Goal: Task Accomplishment & Management: Manage account settings

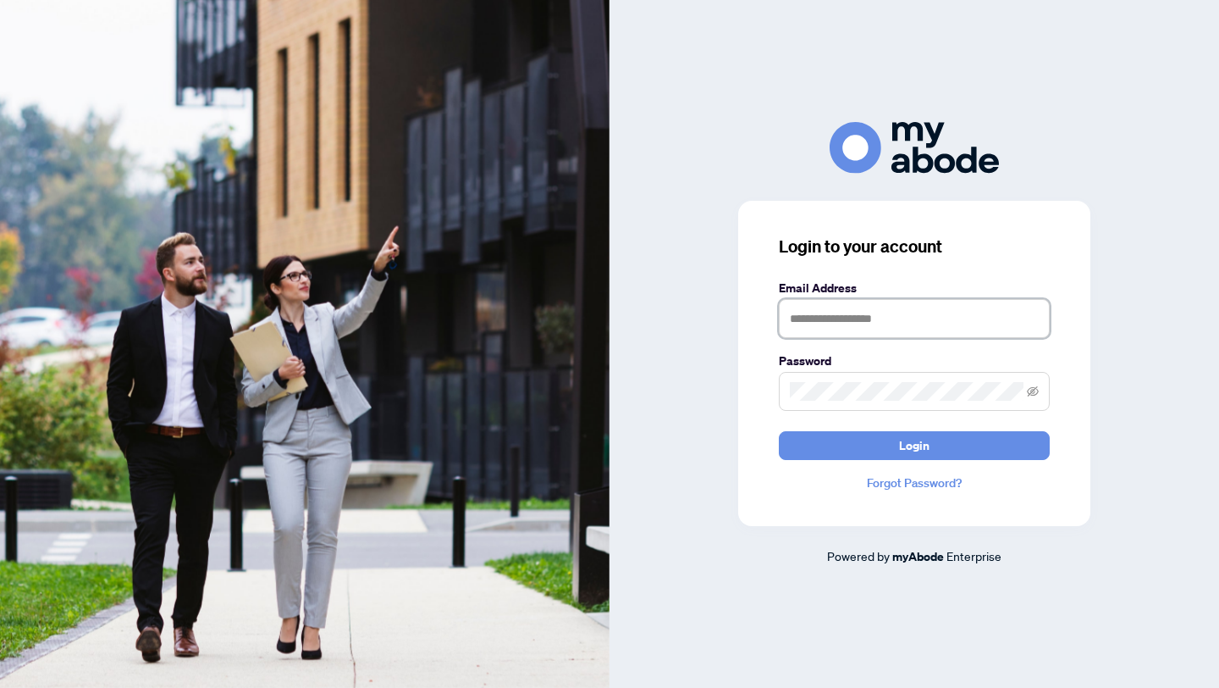
type input "**********"
click at [815, 429] on form "**********" at bounding box center [914, 369] width 271 height 181
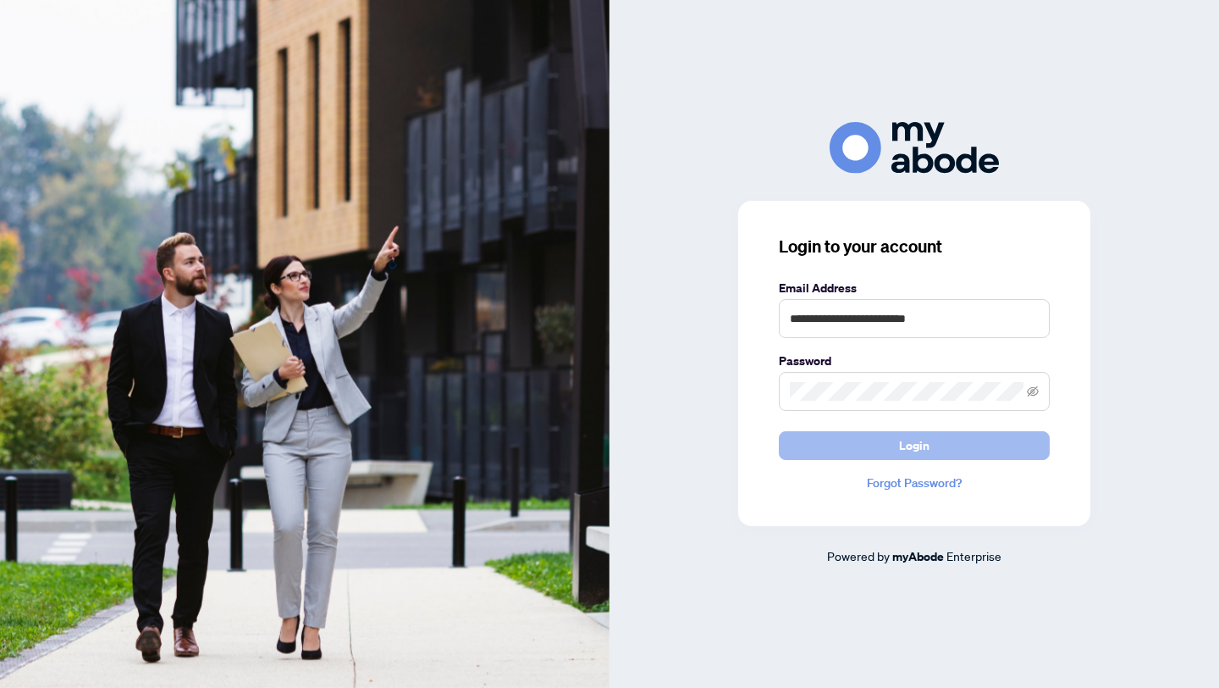
click at [815, 439] on button "Login" at bounding box center [914, 445] width 271 height 29
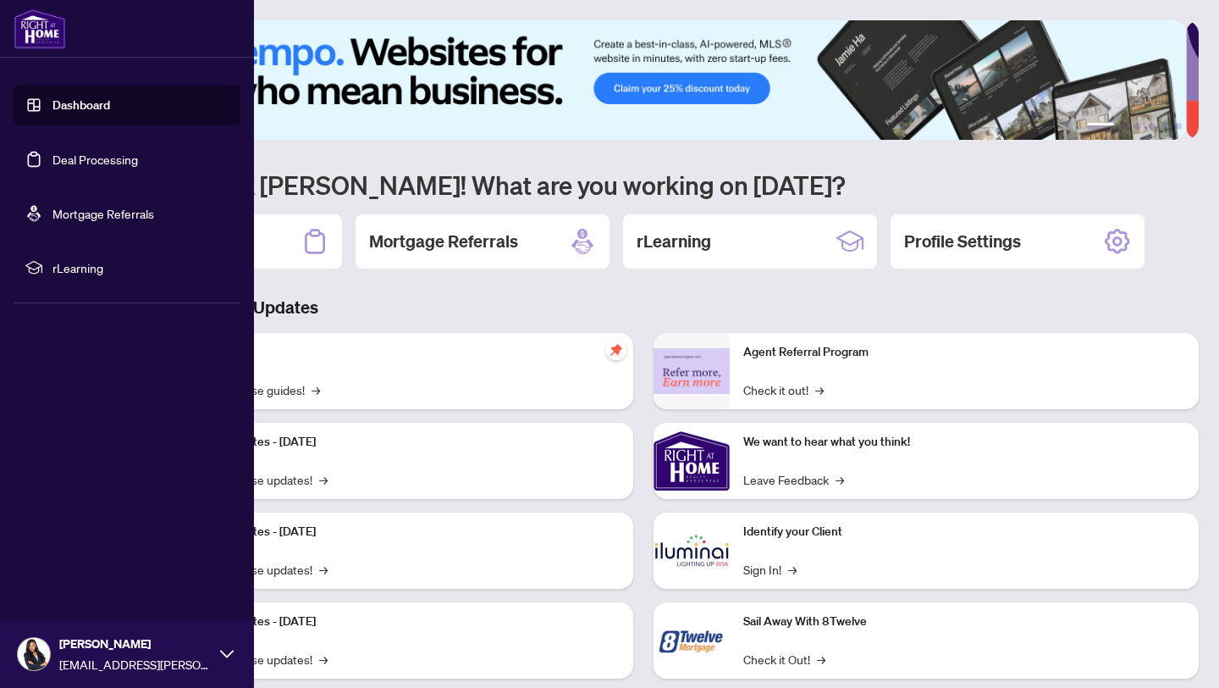
click at [52, 167] on link "Deal Processing" at bounding box center [95, 159] width 86 height 15
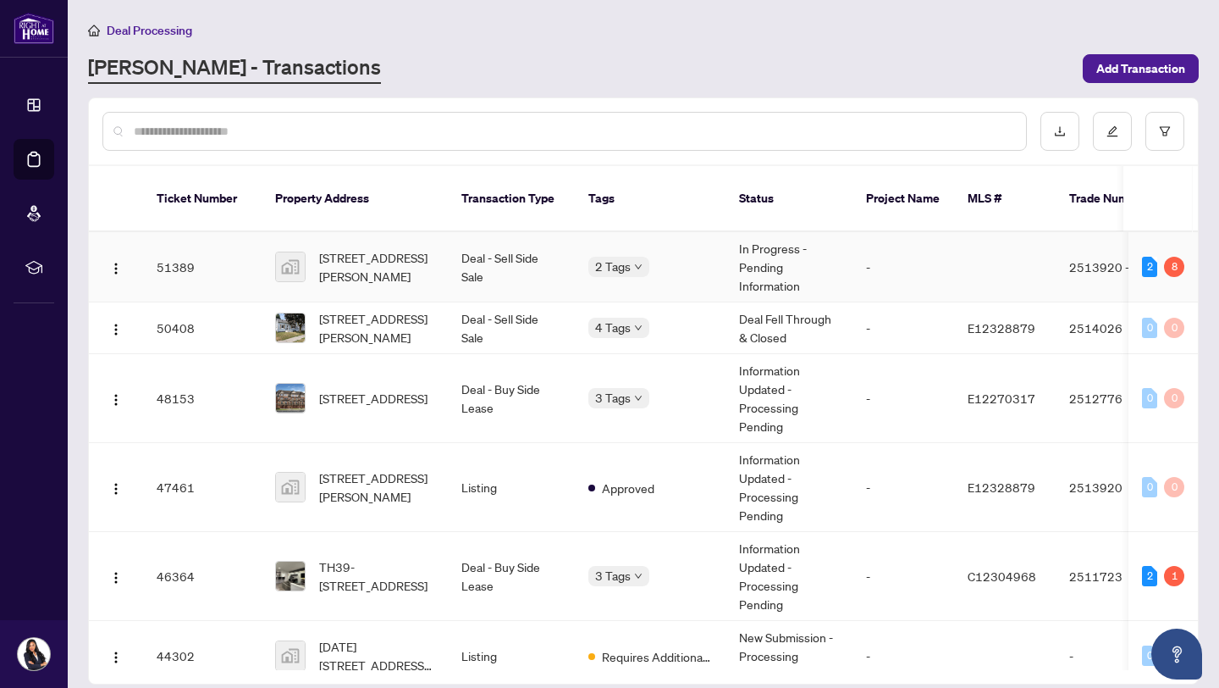
click at [888, 251] on td "-" at bounding box center [904, 267] width 102 height 70
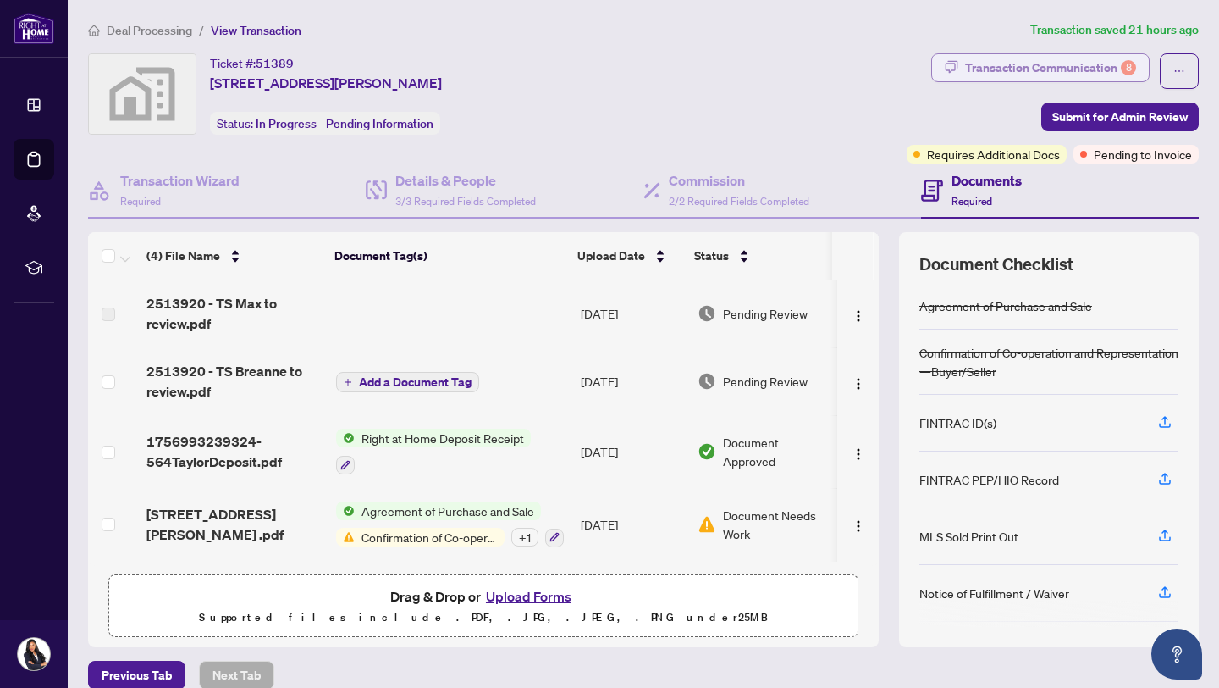
click at [1080, 71] on div "Transaction Communication 8" at bounding box center [1050, 67] width 171 height 27
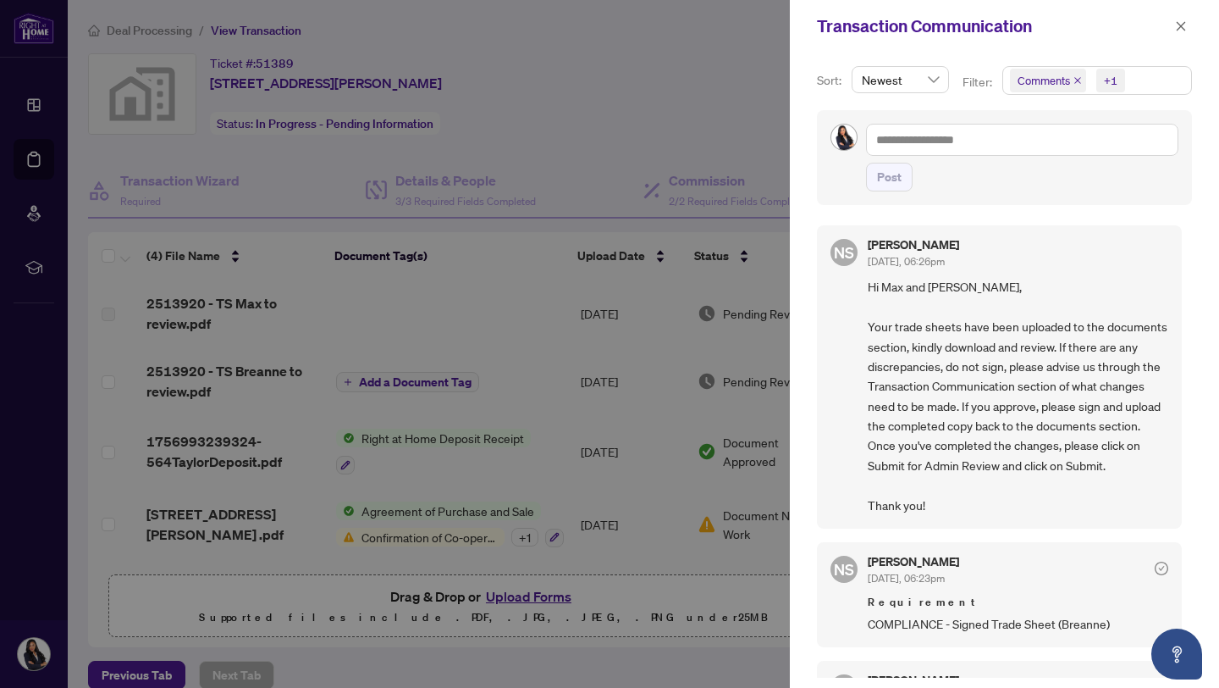
click at [643, 114] on div at bounding box center [609, 344] width 1219 height 688
click at [598, 111] on div at bounding box center [609, 344] width 1219 height 688
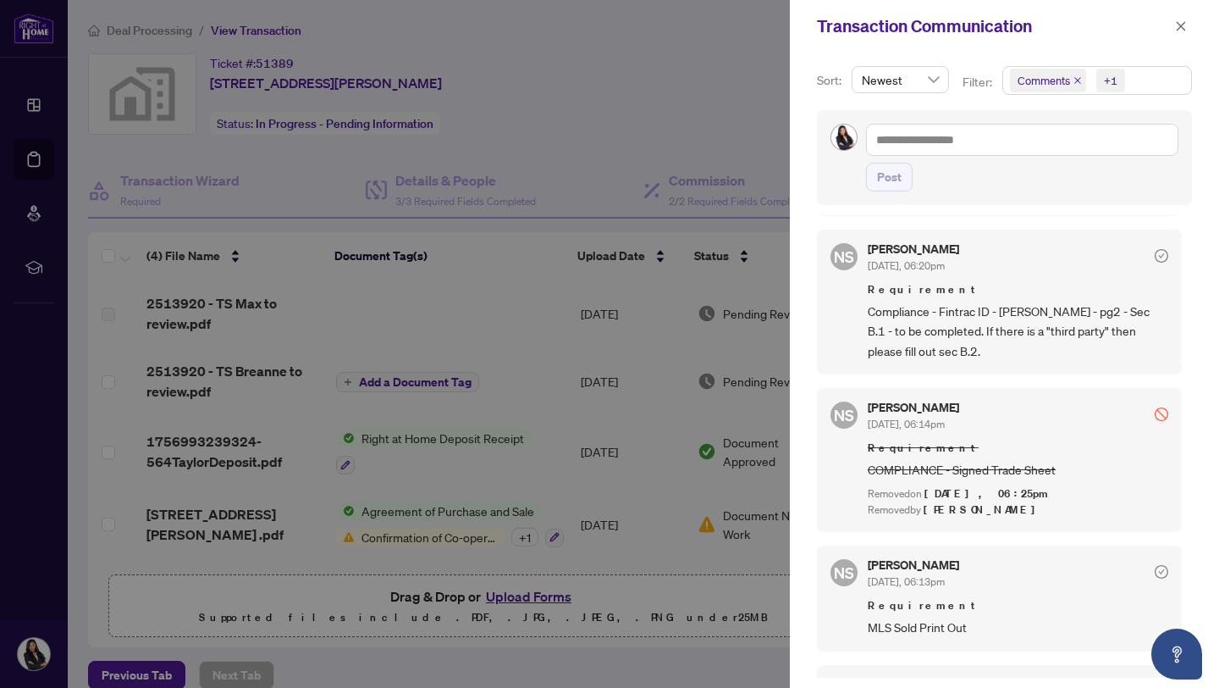
scroll to position [535, 0]
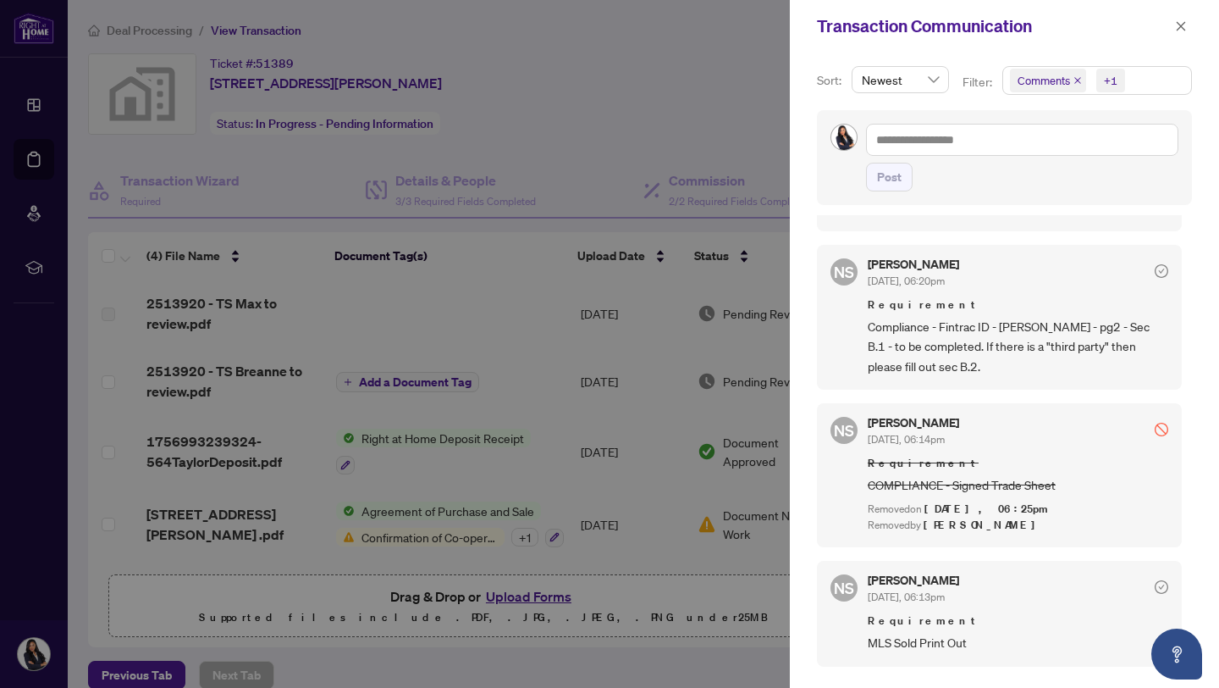
drag, startPoint x: 1180, startPoint y: 403, endPoint x: 1180, endPoint y: 380, distance: 22.9
click at [1180, 380] on div "NS Neena Sharma Sep/04/2025, 06:26pm Hi Max and Breanne, Your trade sheets have…" at bounding box center [1004, 446] width 375 height 462
drag, startPoint x: 1180, startPoint y: 380, endPoint x: 1179, endPoint y: 344, distance: 36.4
click at [1179, 344] on div "NS Neena Sharma Sep/04/2025, 06:26pm Hi Max and Breanne, Your trade sheets have…" at bounding box center [1004, 446] width 375 height 462
click at [1180, 358] on div "NS Neena Sharma Sep/04/2025, 06:26pm Hi Max and Breanne, Your trade sheets have…" at bounding box center [1004, 446] width 375 height 462
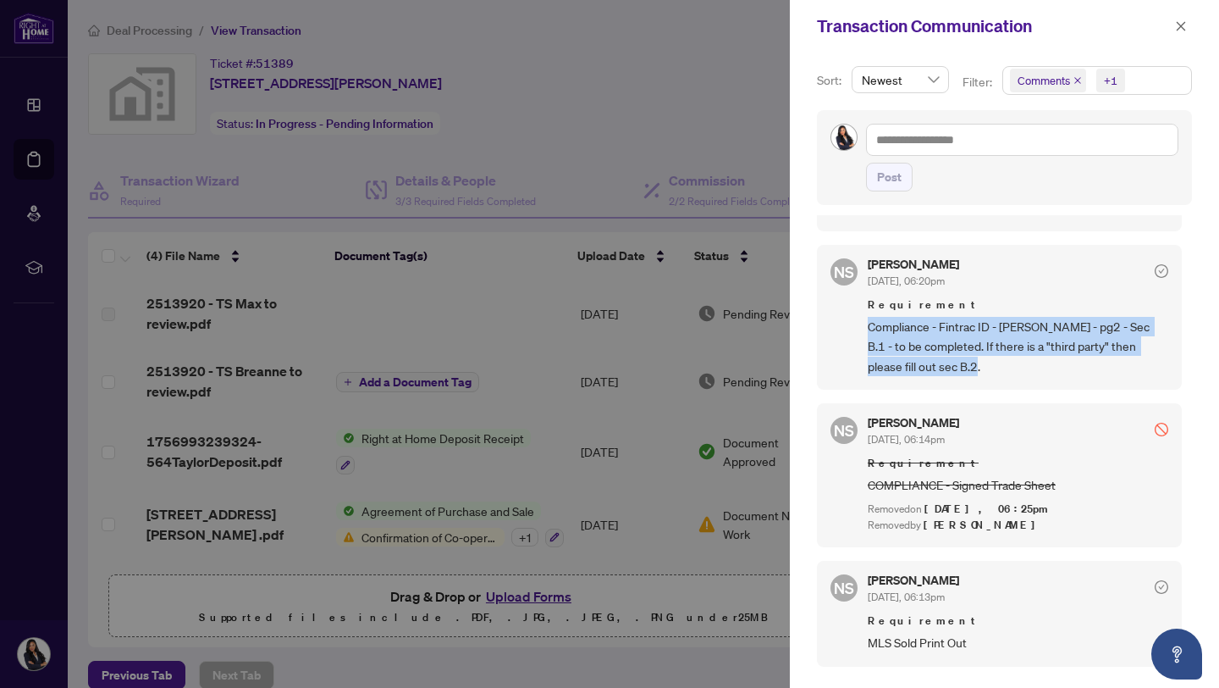
drag, startPoint x: 1188, startPoint y: 382, endPoint x: 1188, endPoint y: 329, distance: 53.3
click at [1188, 329] on div "Sort: Newest Filter: Comments +1 Post NS Neena Sharma Sep/04/2025, 06:26pm Hi M…" at bounding box center [1004, 369] width 429 height 635
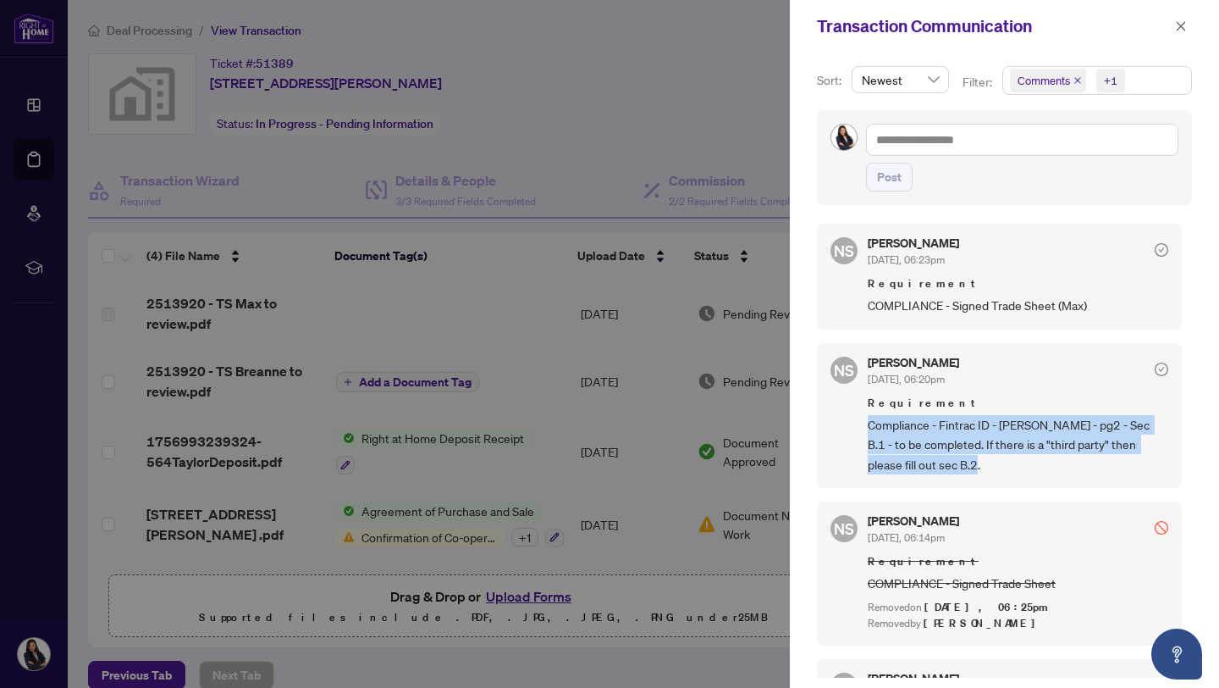
scroll to position [423, 0]
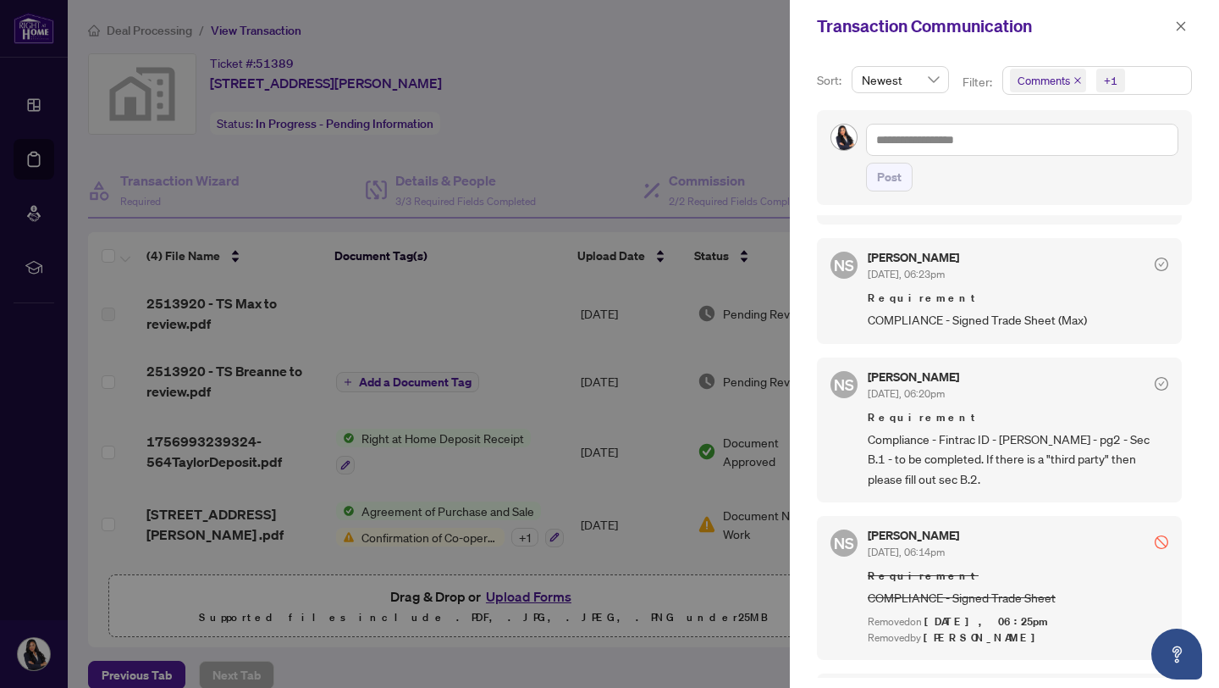
click at [577, 146] on div at bounding box center [609, 344] width 1219 height 688
click at [1188, 33] on button "button" at bounding box center [1181, 26] width 22 height 20
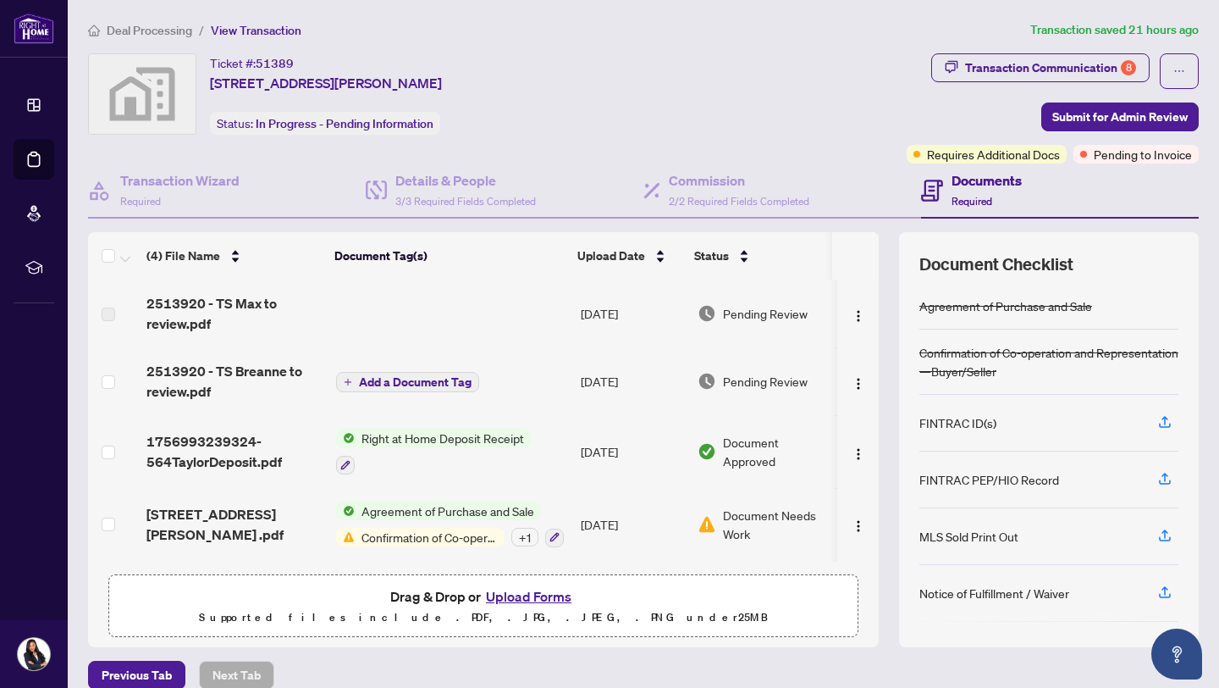
click at [309, 512] on div "564 Taylor ave - deal .pdf" at bounding box center [234, 524] width 176 height 41
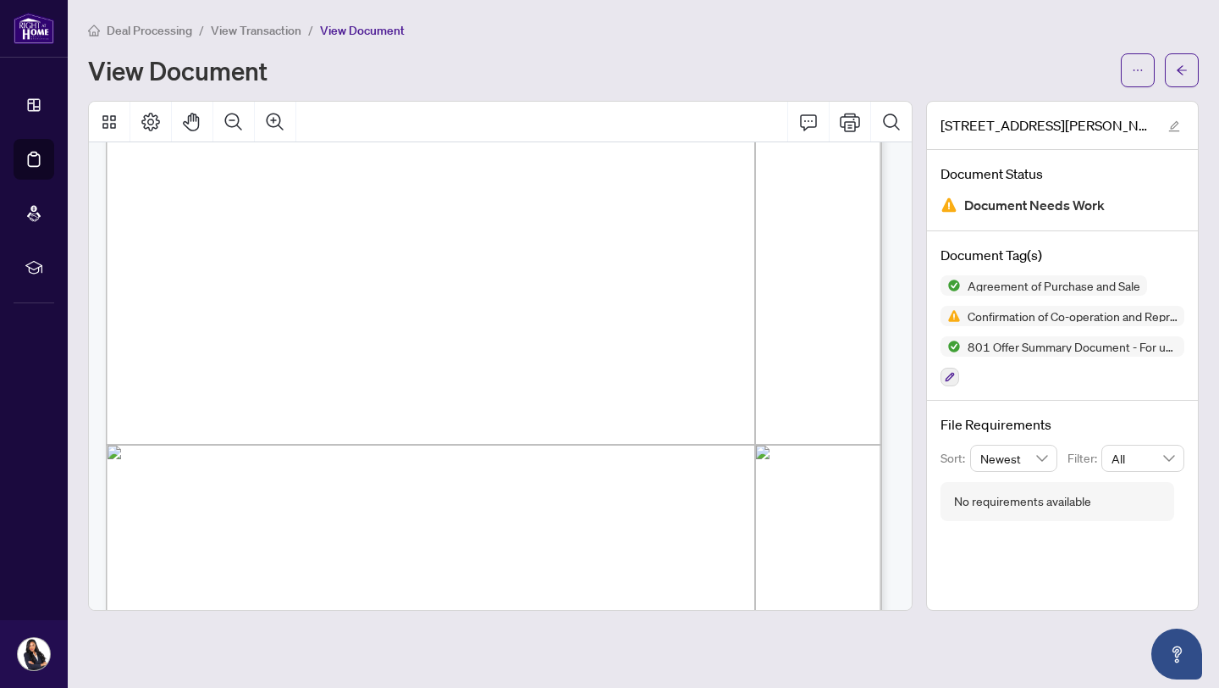
scroll to position [1731, 0]
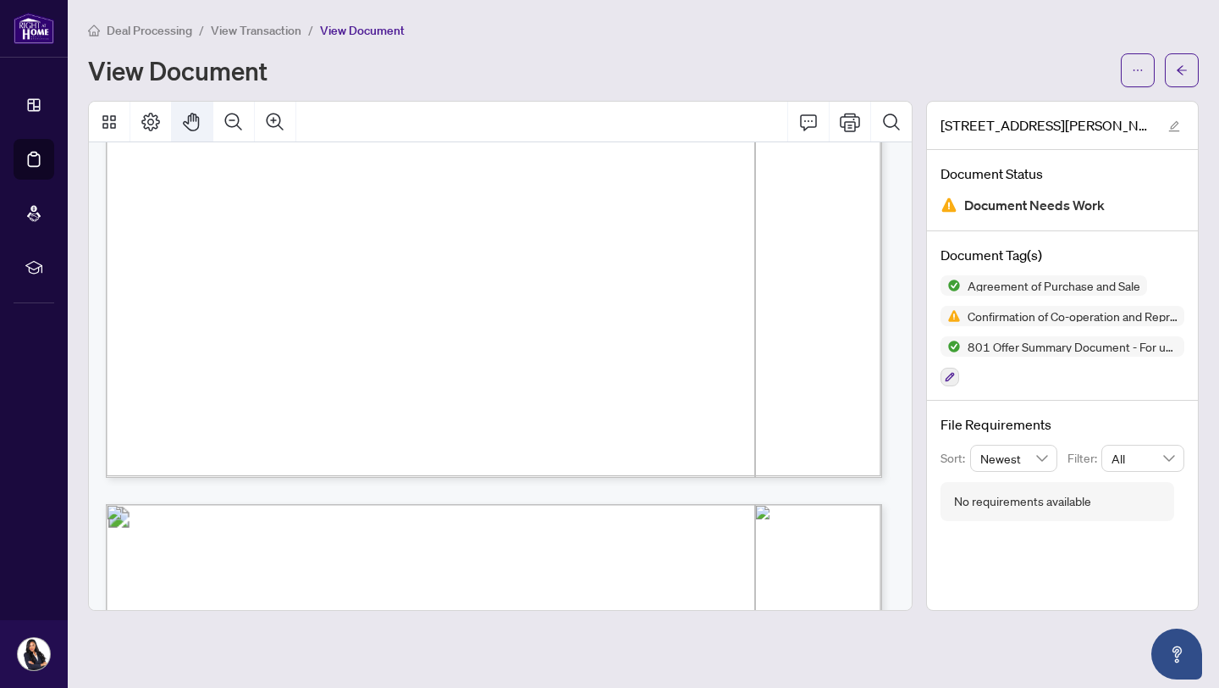
click at [400, 248] on div "Loading Loading Loading Loading" at bounding box center [500, 356] width 823 height 508
click at [401, 248] on div "Page 2" at bounding box center [704, 246] width 1197 height 1560
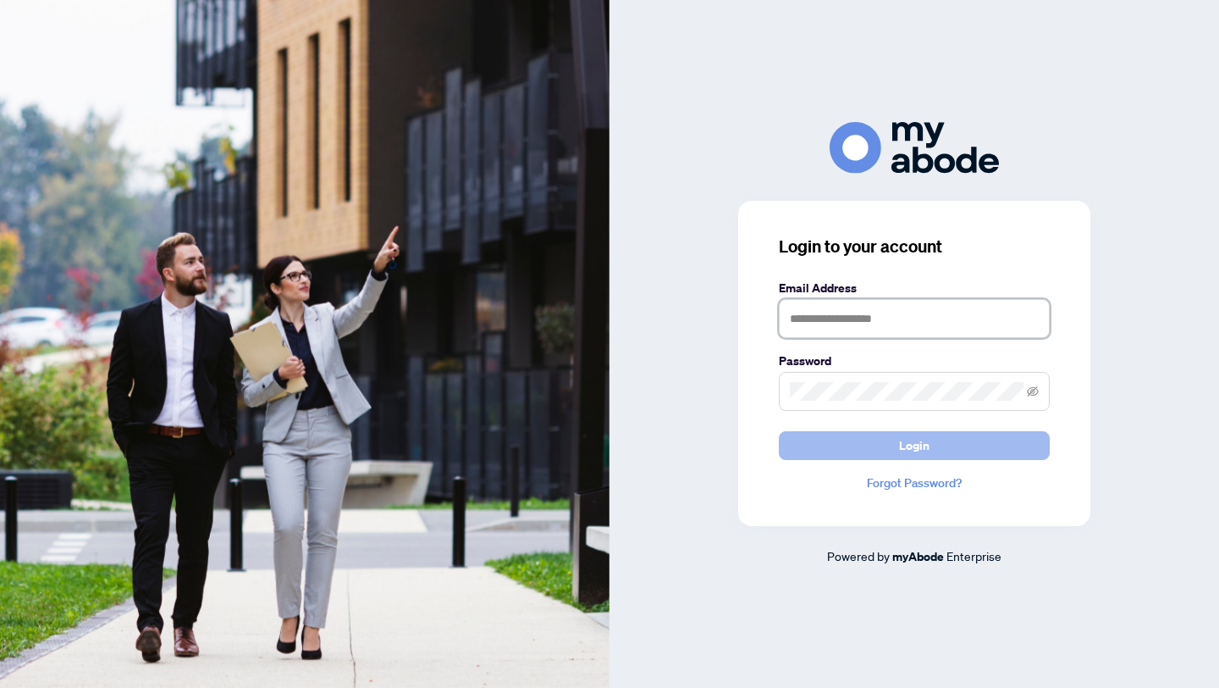
type input "**********"
click at [933, 457] on button "Login" at bounding box center [914, 445] width 271 height 29
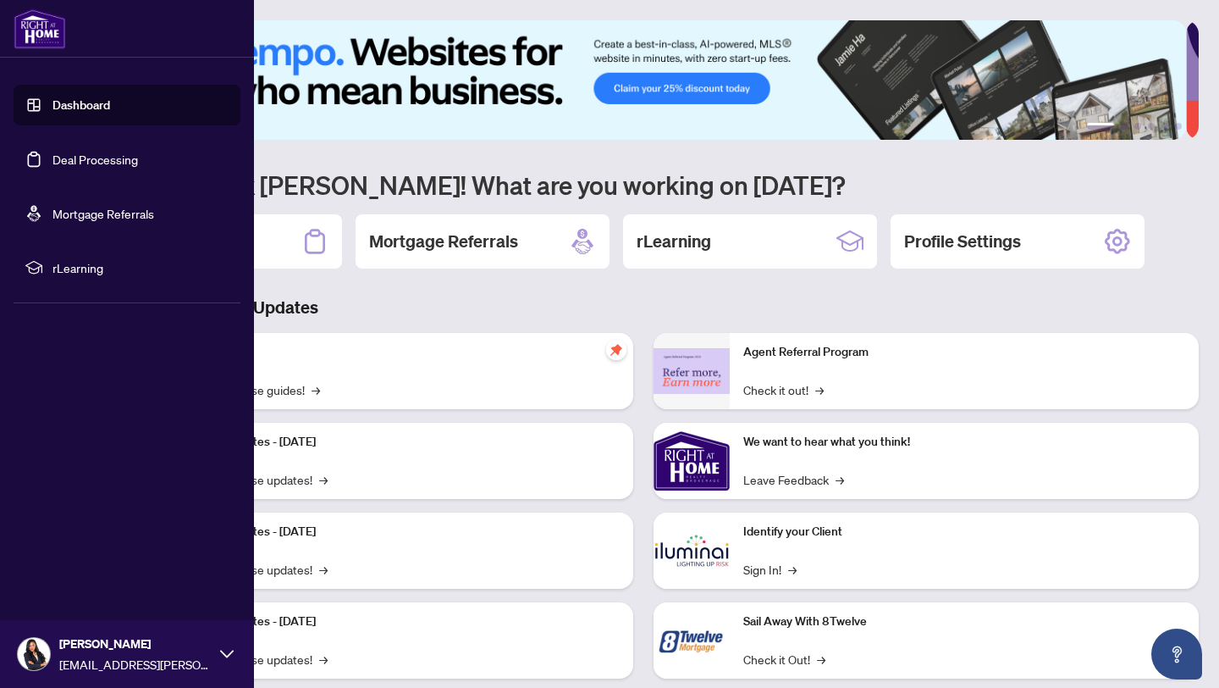
click at [54, 154] on link "Deal Processing" at bounding box center [95, 159] width 86 height 15
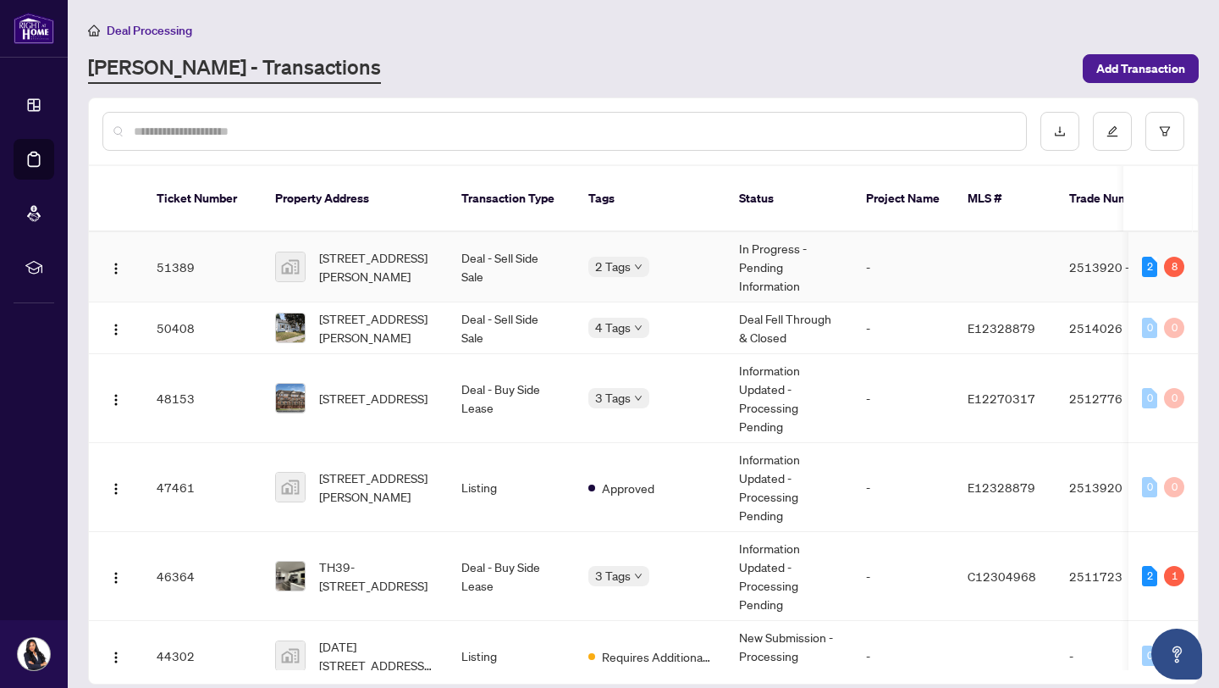
click at [251, 253] on td "51389" at bounding box center [202, 267] width 119 height 70
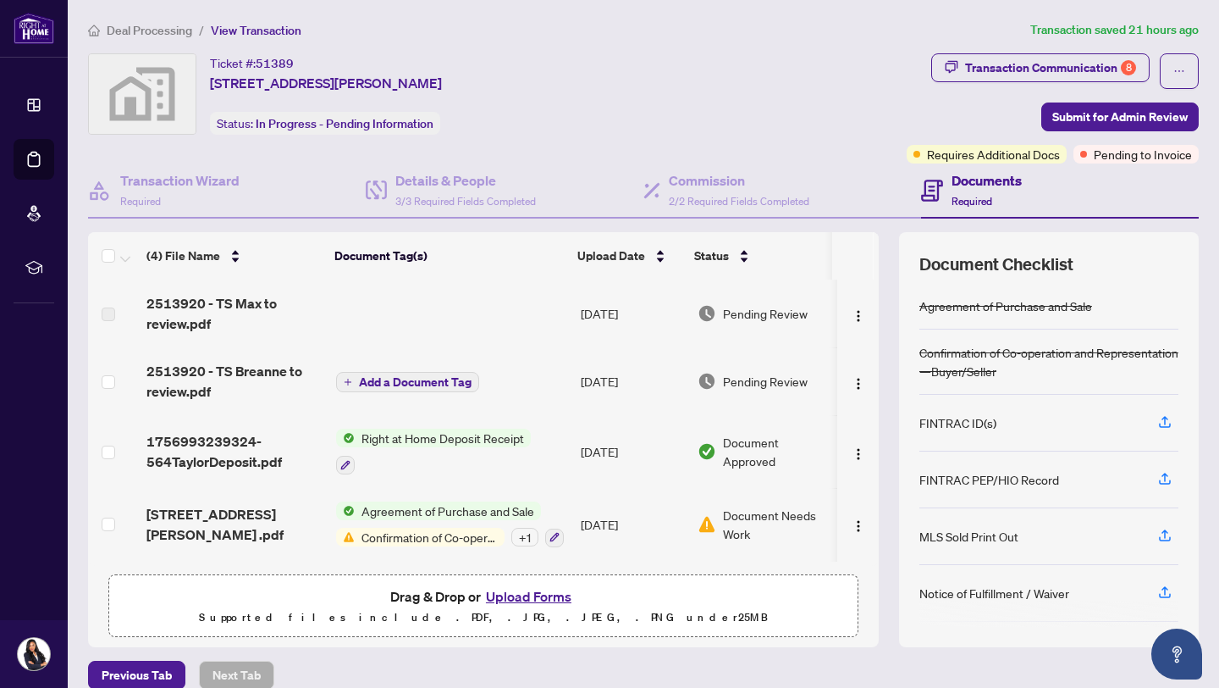
scroll to position [20, 0]
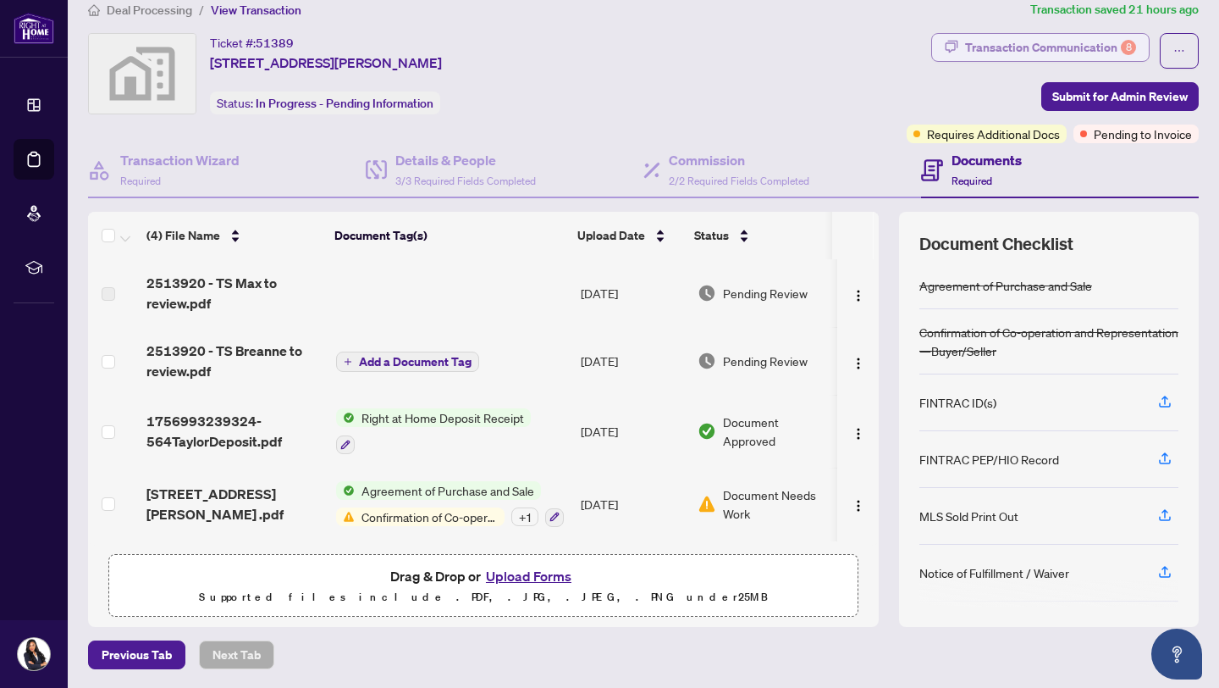
click at [997, 46] on div "Transaction Communication 8" at bounding box center [1050, 47] width 171 height 27
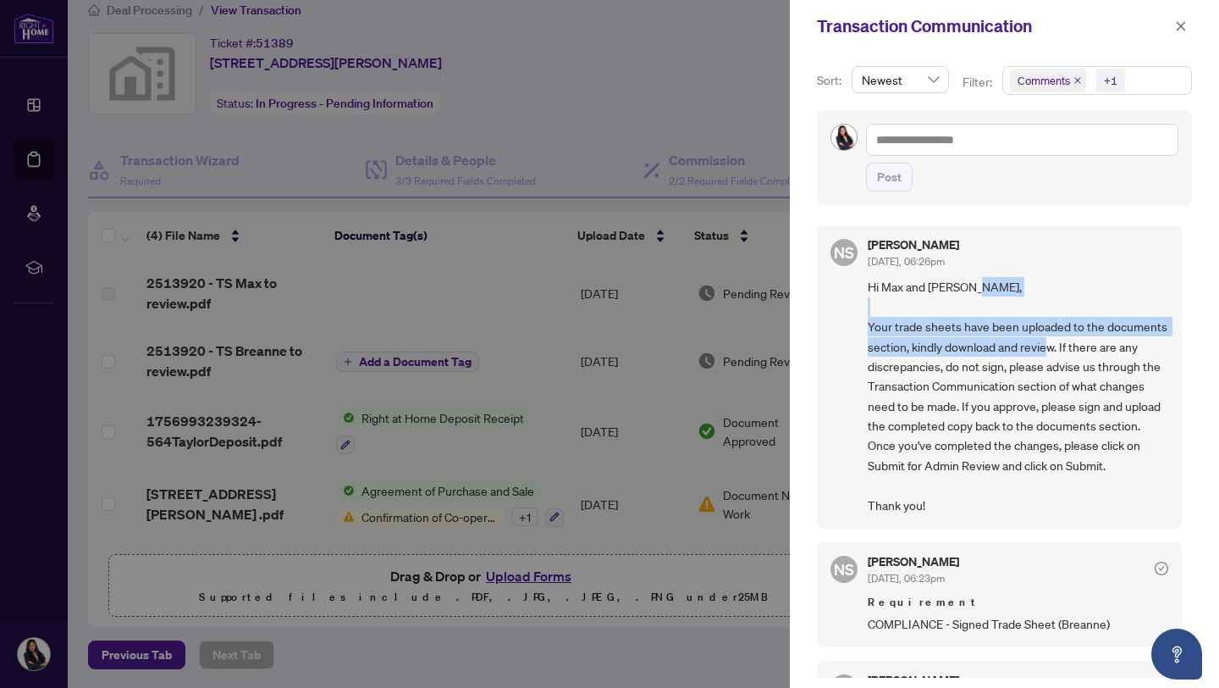
drag, startPoint x: 1180, startPoint y: 282, endPoint x: 1183, endPoint y: 351, distance: 69.5
click at [1183, 351] on div "NS Neena Sharma Sep/04/2025, 06:26pm Hi Max and Breanne, Your trade sheets have…" at bounding box center [1004, 446] width 375 height 462
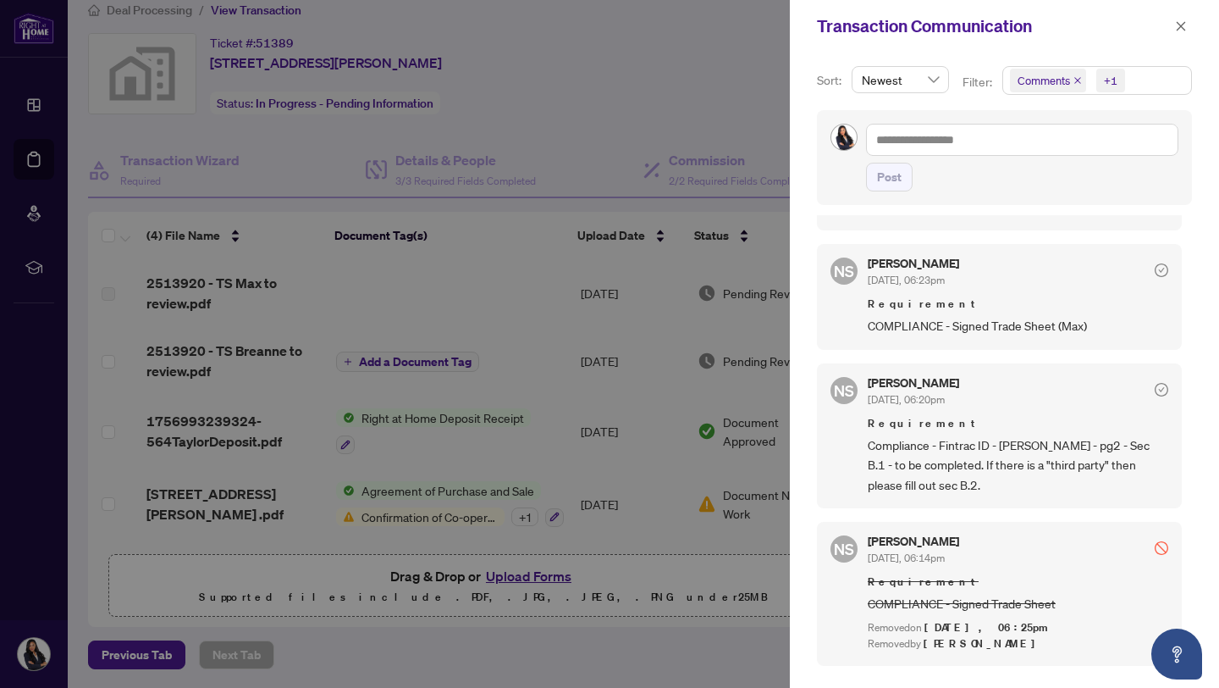
scroll to position [425, 0]
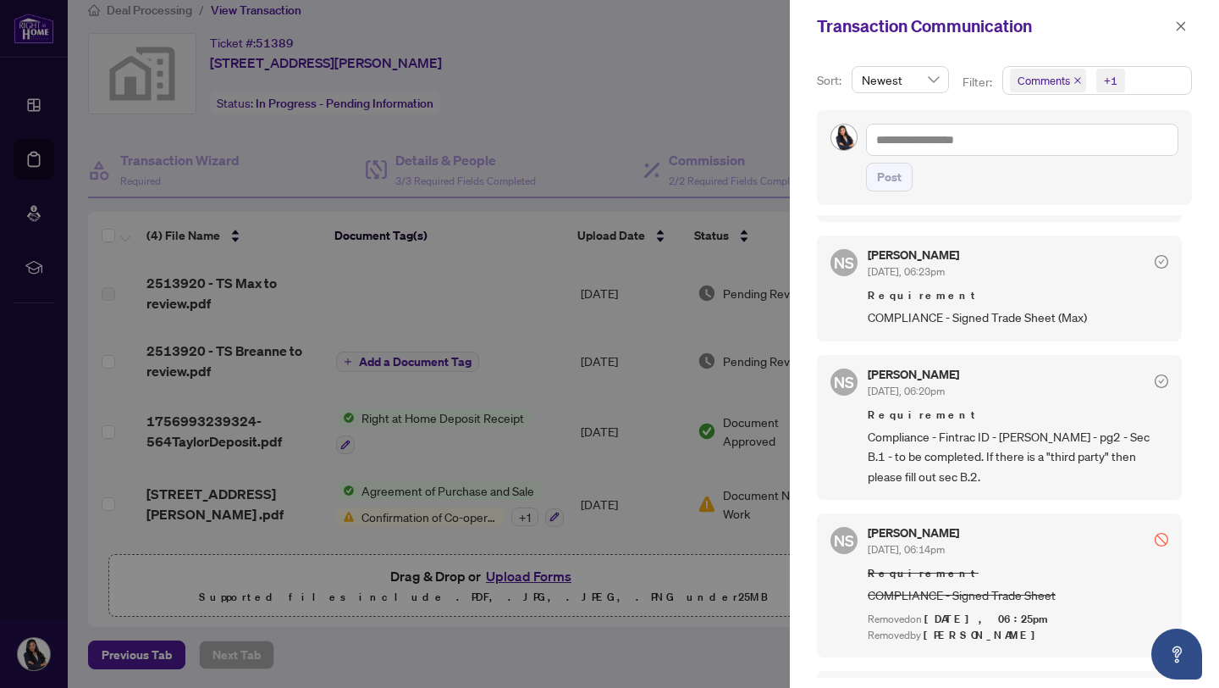
click at [1187, 457] on div "Sort: Newest Filter: Comments +1 Post NS Neena Sharma Sep/04/2025, 06:26pm Hi M…" at bounding box center [1004, 369] width 429 height 635
drag, startPoint x: 1187, startPoint y: 457, endPoint x: 1185, endPoint y: 518, distance: 61.0
click at [1185, 518] on div "Sort: Newest Filter: Comments +1 Post NS Neena Sharma Sep/04/2025, 06:26pm Hi M…" at bounding box center [1004, 369] width 429 height 635
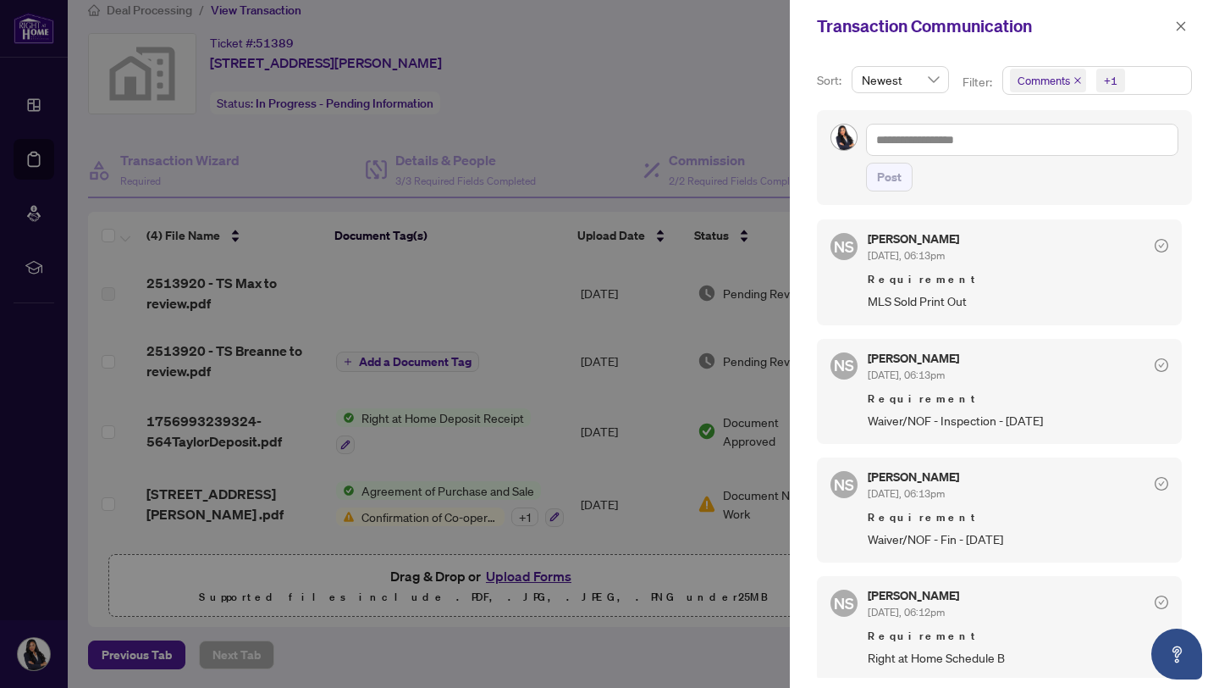
scroll to position [877, 0]
click at [1182, 33] on span "button" at bounding box center [1181, 26] width 12 height 27
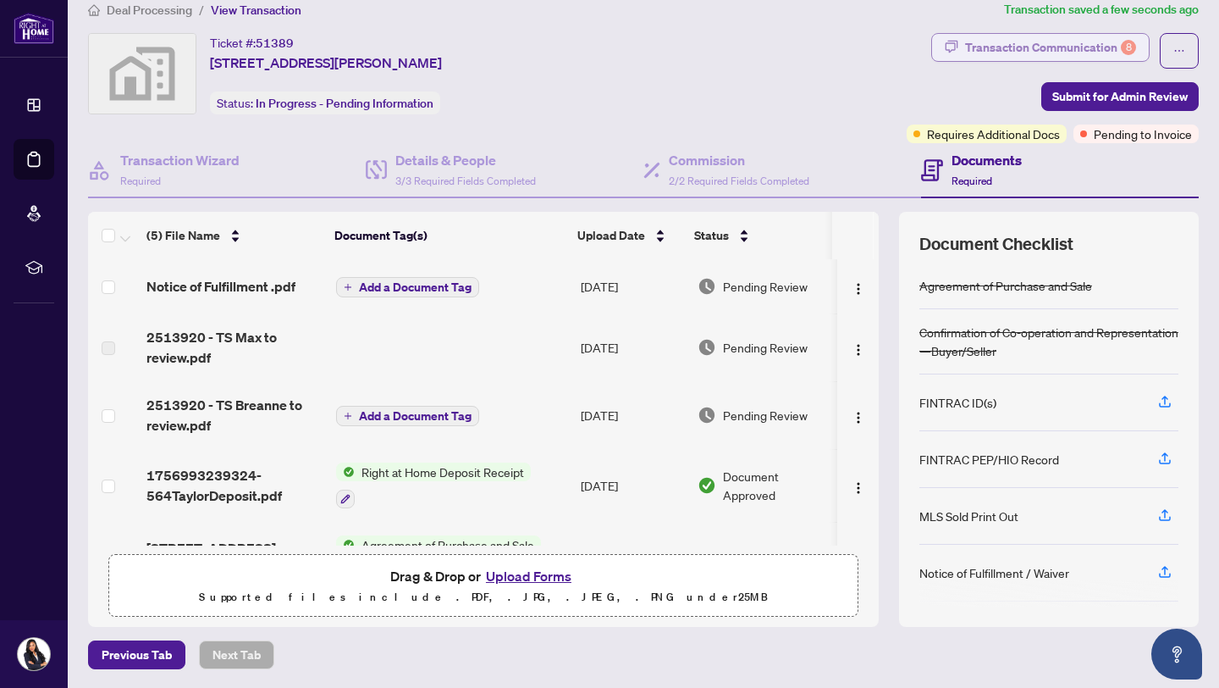
click at [1031, 40] on div "Transaction Communication 8" at bounding box center [1050, 47] width 171 height 27
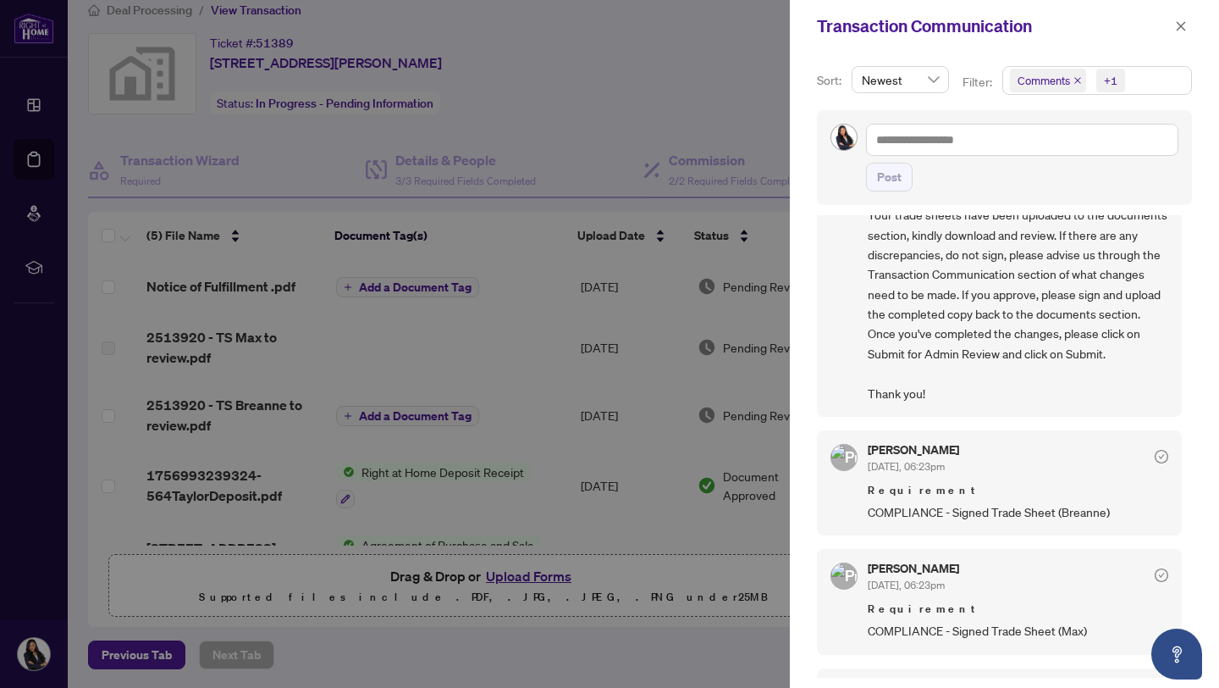
scroll to position [0, 0]
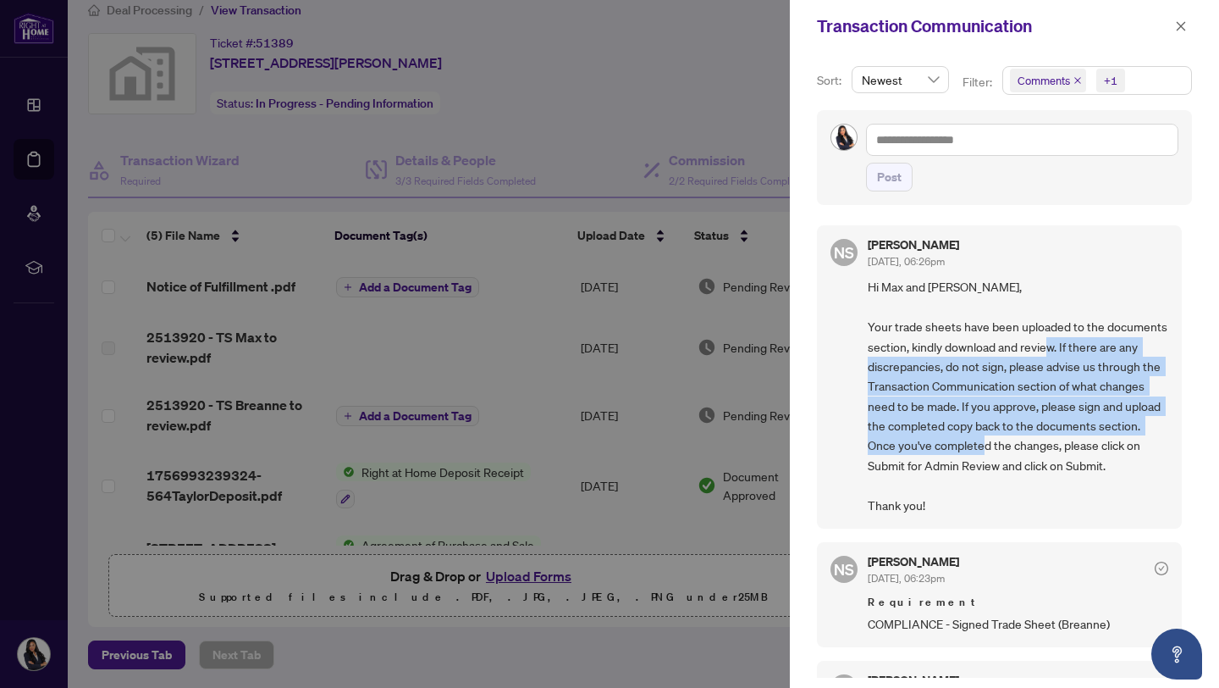
drag, startPoint x: 1181, startPoint y: 336, endPoint x: 1177, endPoint y: 454, distance: 117.8
click at [1177, 454] on div "NS Neena Sharma Sep/04/2025, 06:26pm Hi Max and Breanne, Your trade sheets have…" at bounding box center [1004, 446] width 375 height 462
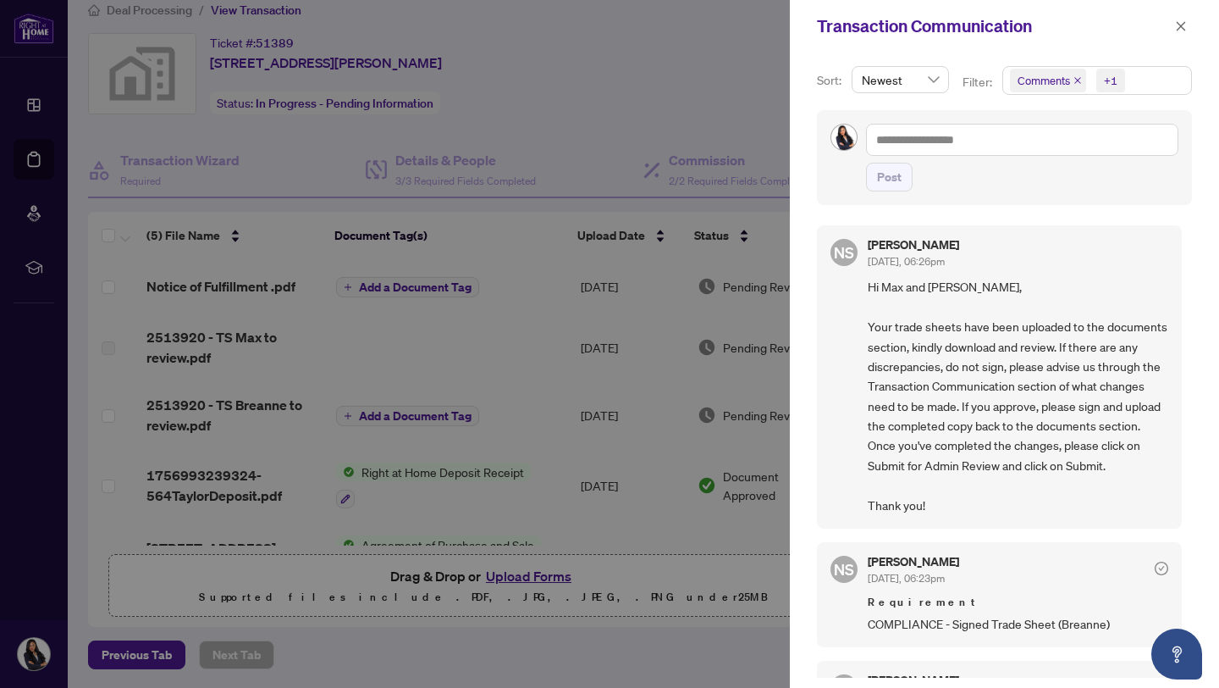
click at [1075, 431] on span "Hi Max and Breanne, Your trade sheets have been uploaded to the documents secti…" at bounding box center [1018, 396] width 301 height 238
click at [1180, 37] on span "button" at bounding box center [1181, 26] width 12 height 27
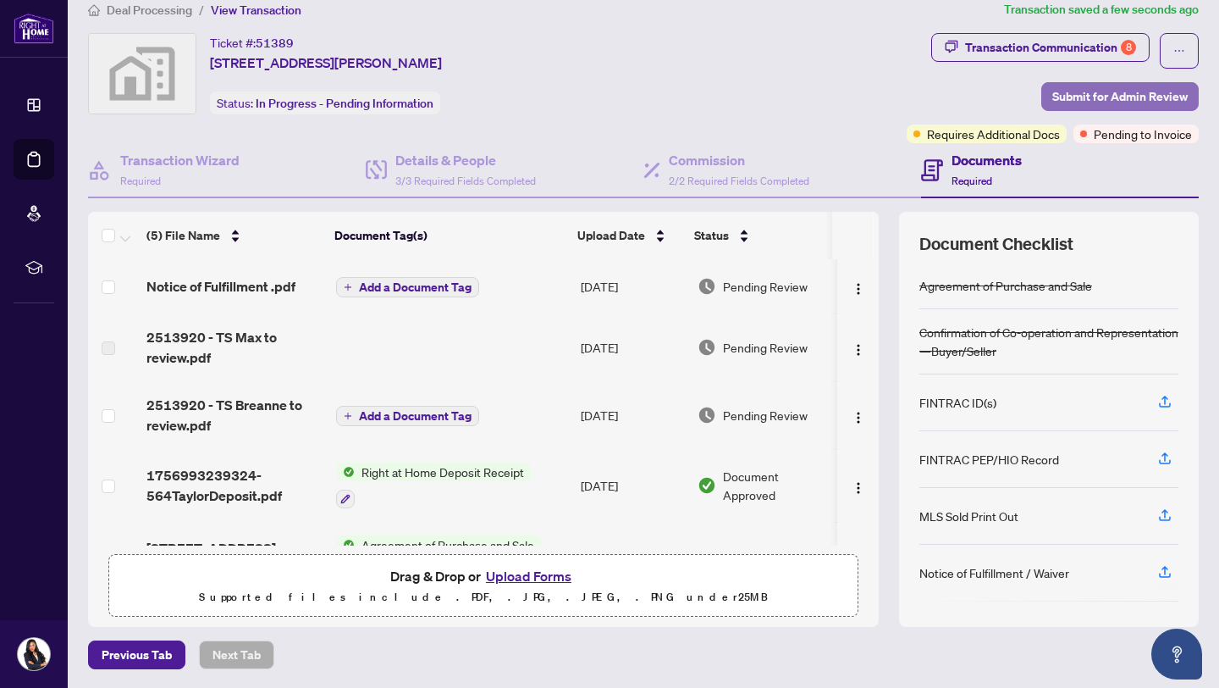
click at [1056, 102] on span "Submit for Admin Review" at bounding box center [1120, 96] width 135 height 27
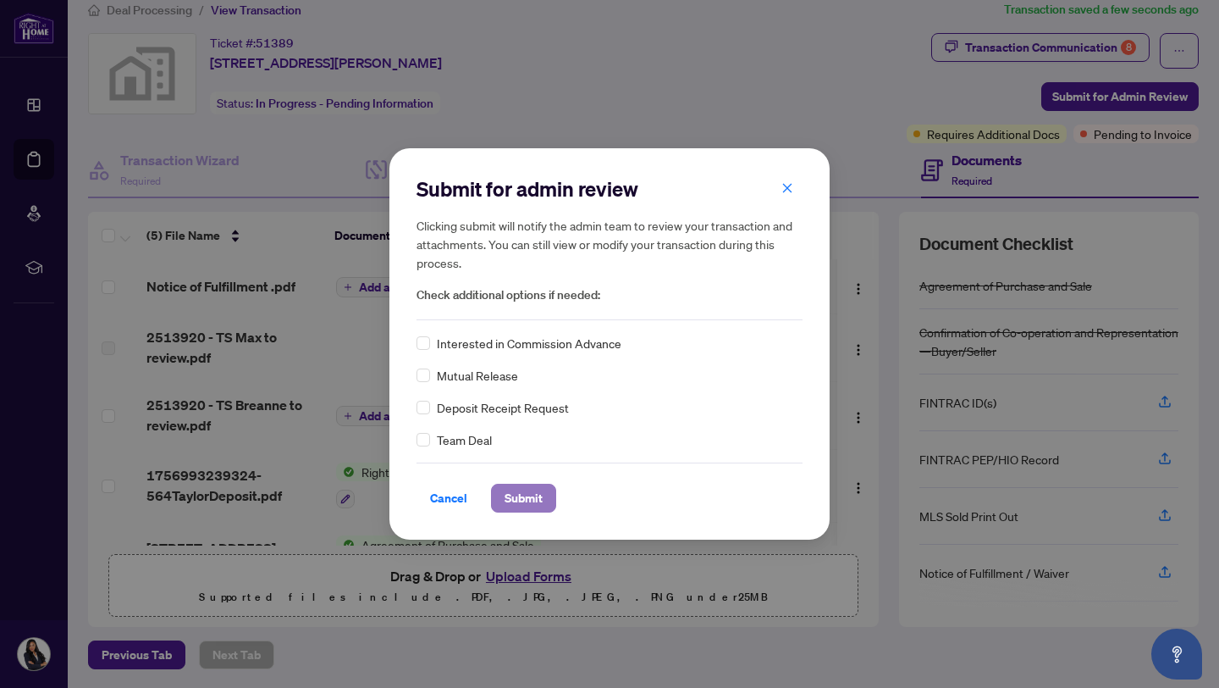
click at [538, 489] on span "Submit" at bounding box center [524, 497] width 38 height 27
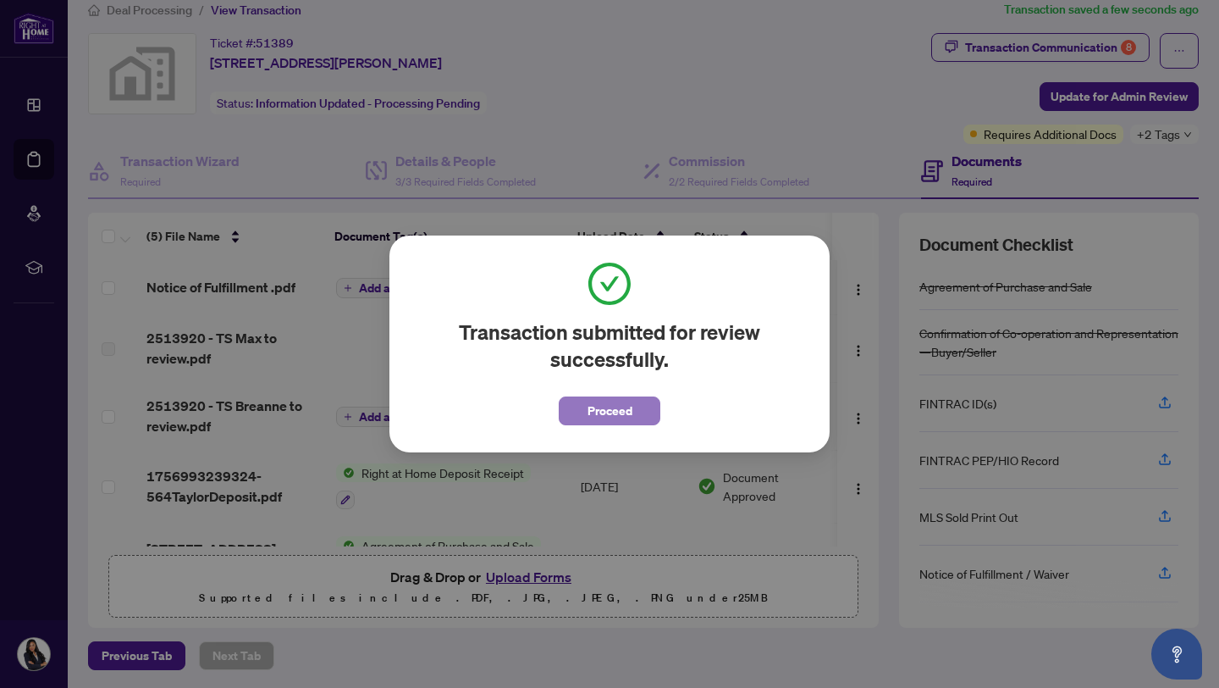
click at [611, 421] on span "Proceed" at bounding box center [610, 410] width 45 height 27
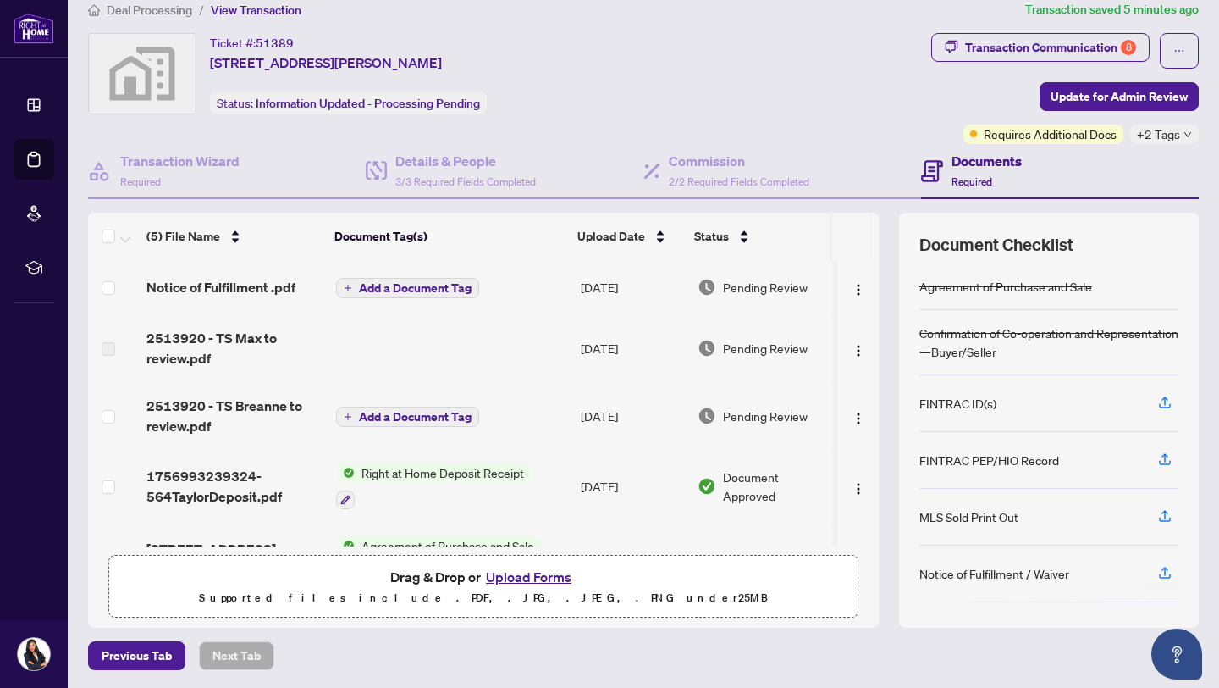
scroll to position [52, 0]
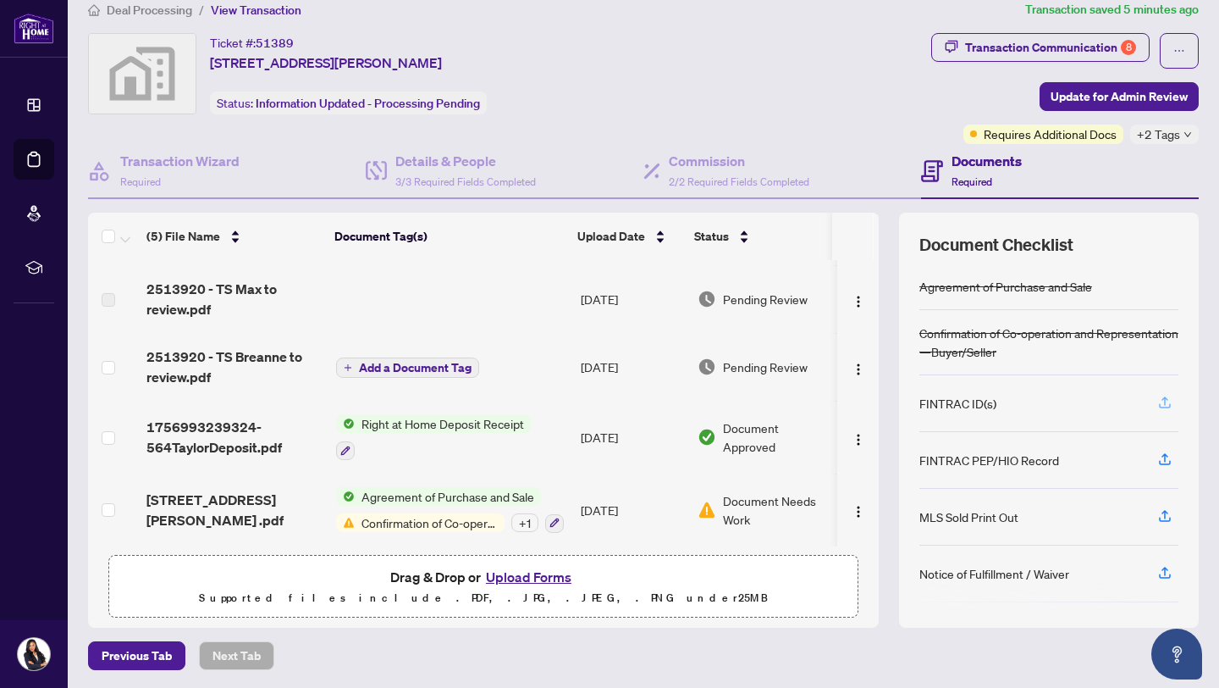
click at [1158, 402] on icon "button" at bounding box center [1165, 402] width 15 height 15
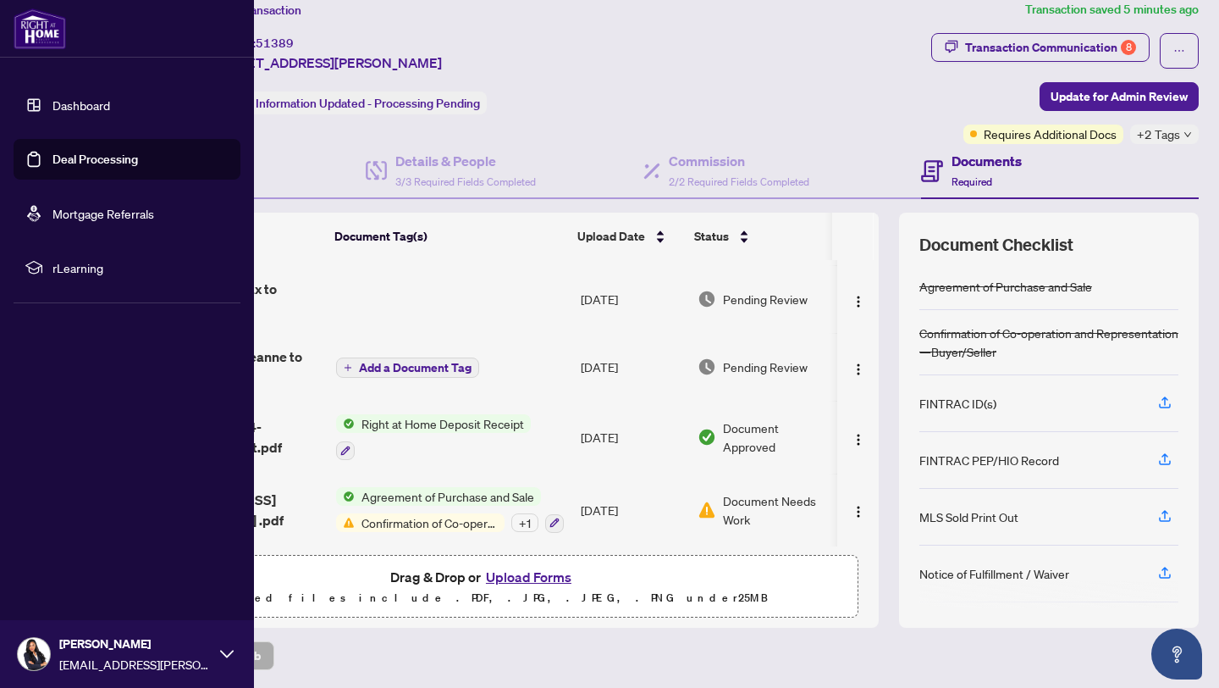
click at [52, 159] on link "Deal Processing" at bounding box center [95, 159] width 86 height 15
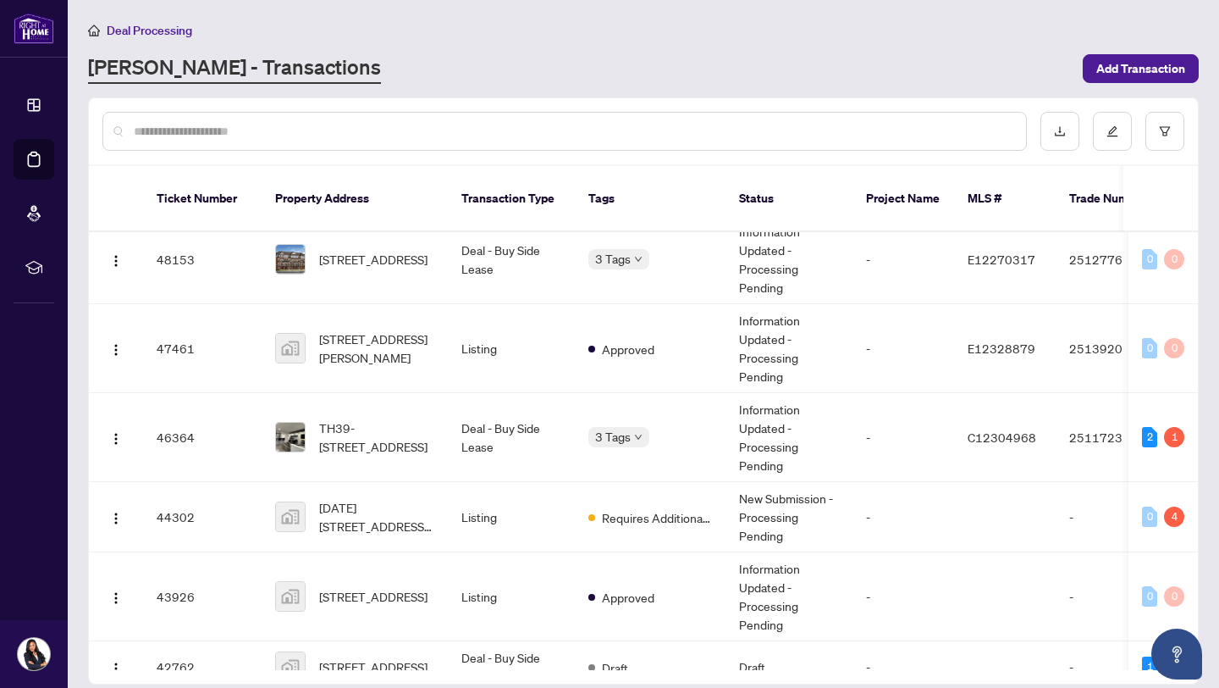
scroll to position [138, 0]
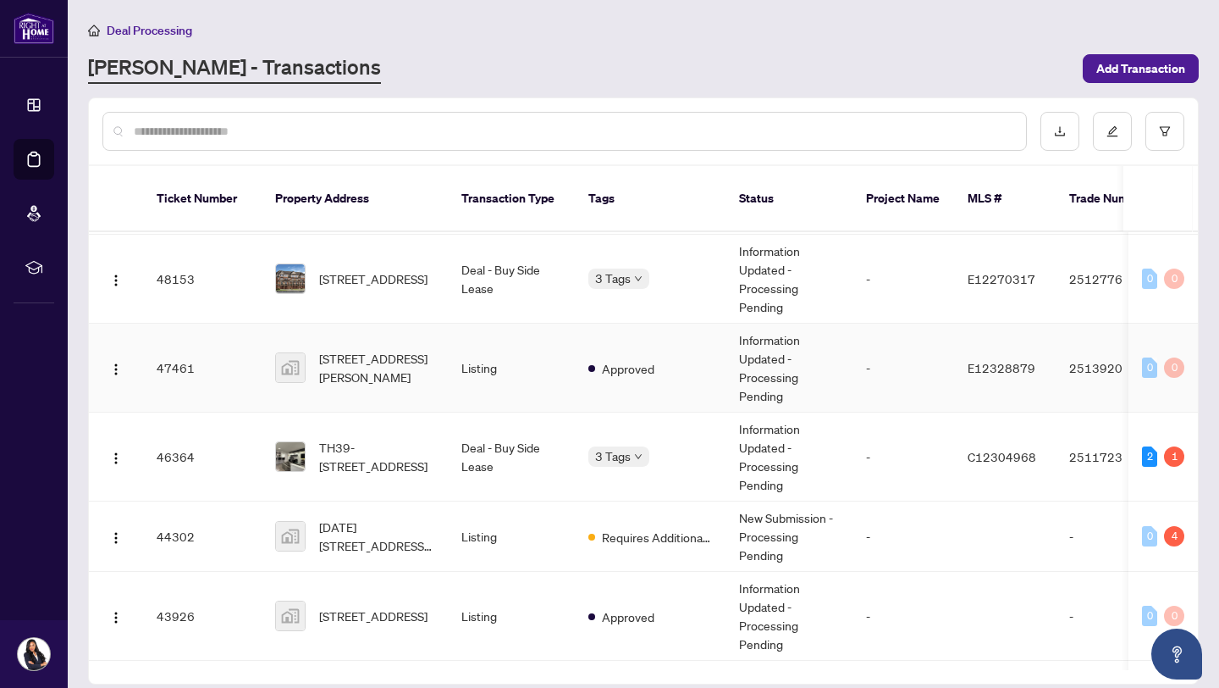
click at [501, 354] on td "Listing" at bounding box center [511, 367] width 127 height 89
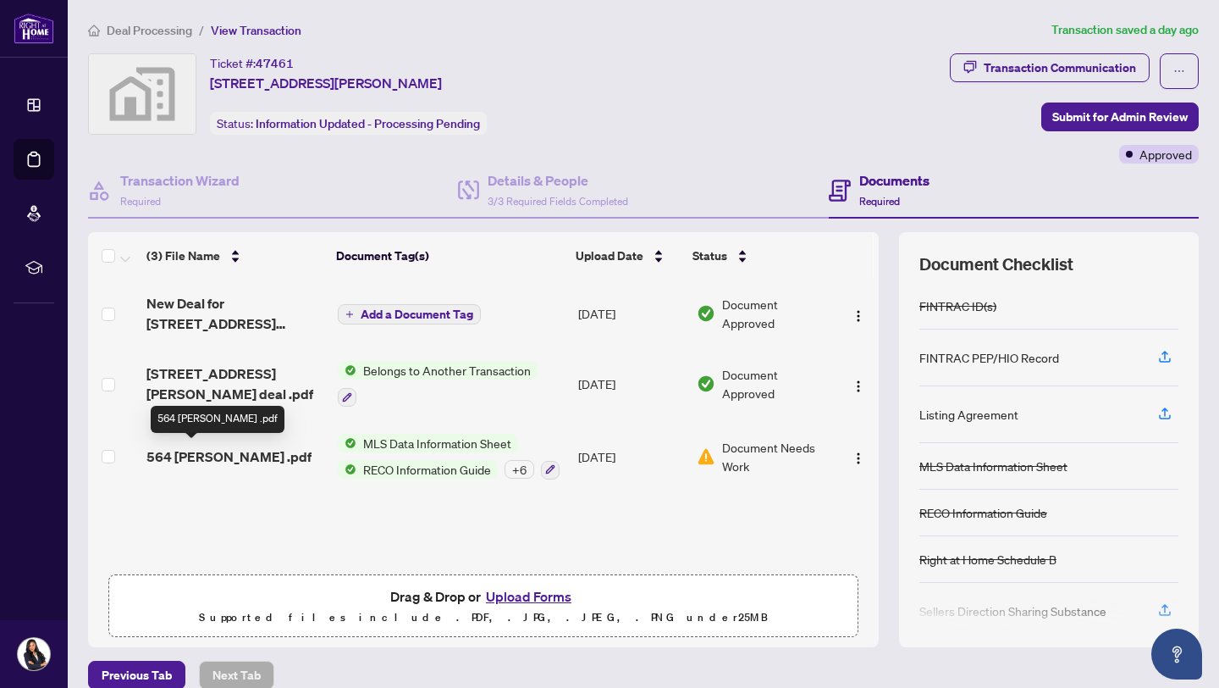
click at [214, 458] on span "564 Taylor .pdf" at bounding box center [228, 456] width 165 height 20
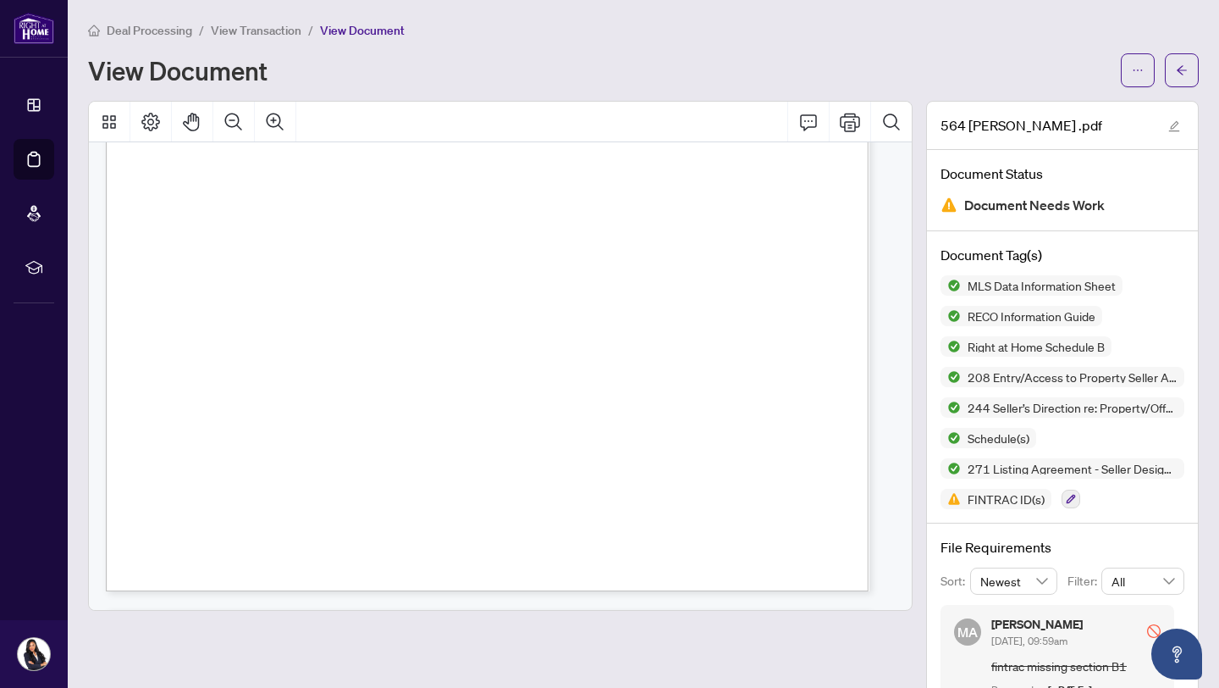
scroll to position [15221, 0]
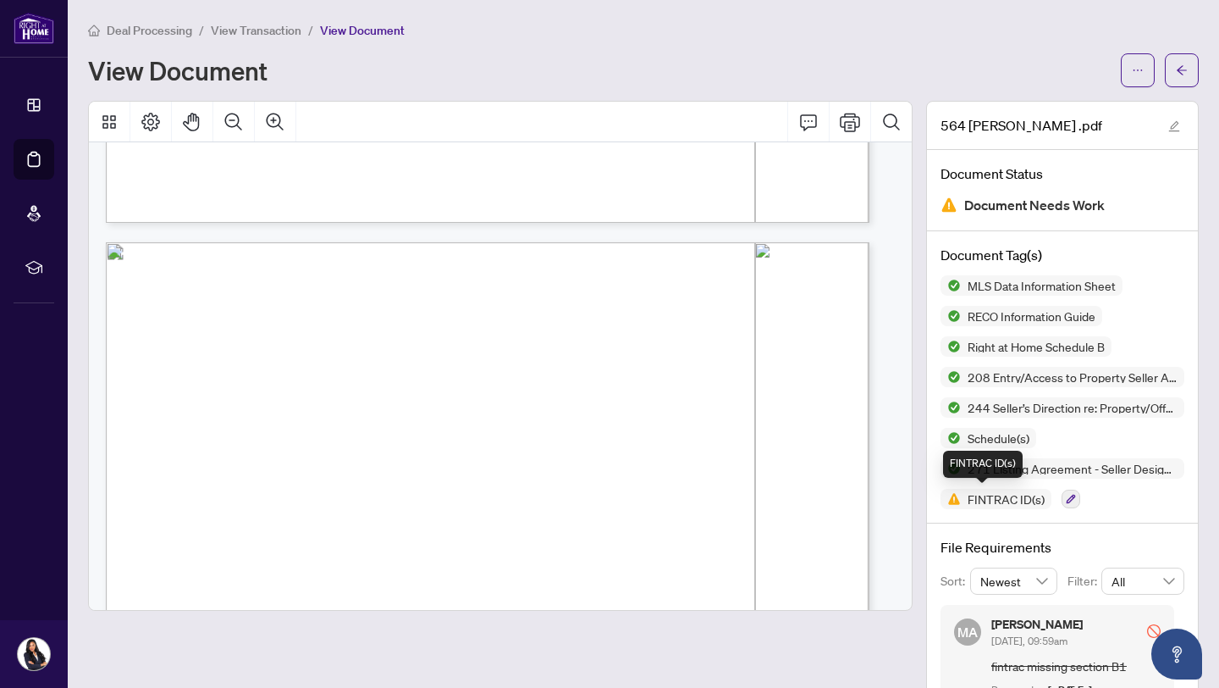
click at [961, 500] on span "FINTRAC ID(s)" at bounding box center [1006, 499] width 91 height 12
click at [1184, 66] on button "button" at bounding box center [1182, 70] width 34 height 34
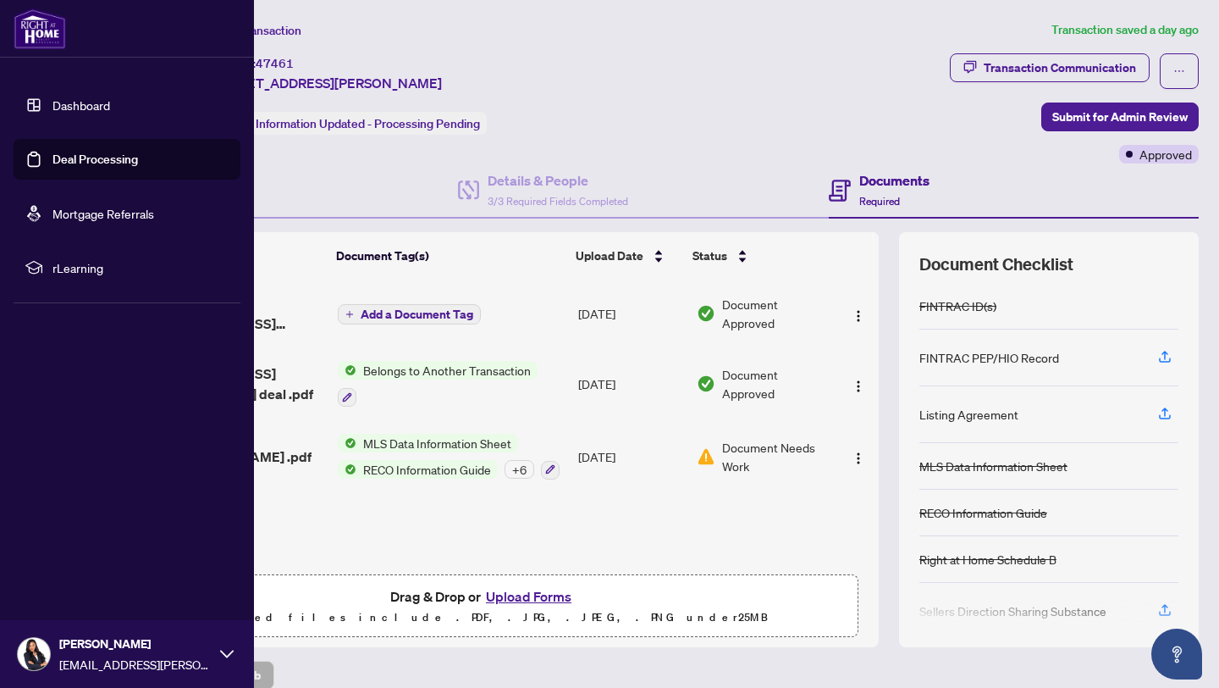
click at [52, 157] on link "Deal Processing" at bounding box center [95, 159] width 86 height 15
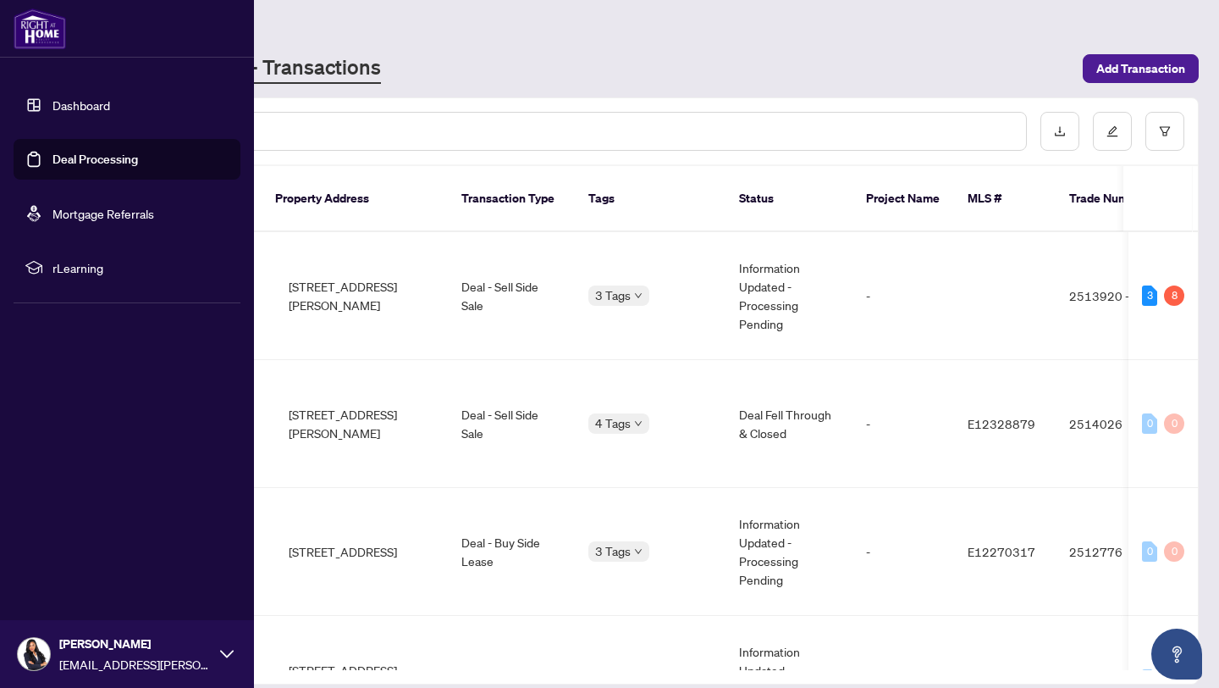
click at [470, 86] on main "Deal Processing RAHR - Transactions Add Transaction Ticket Number Property Addr…" at bounding box center [644, 344] width 1152 height 688
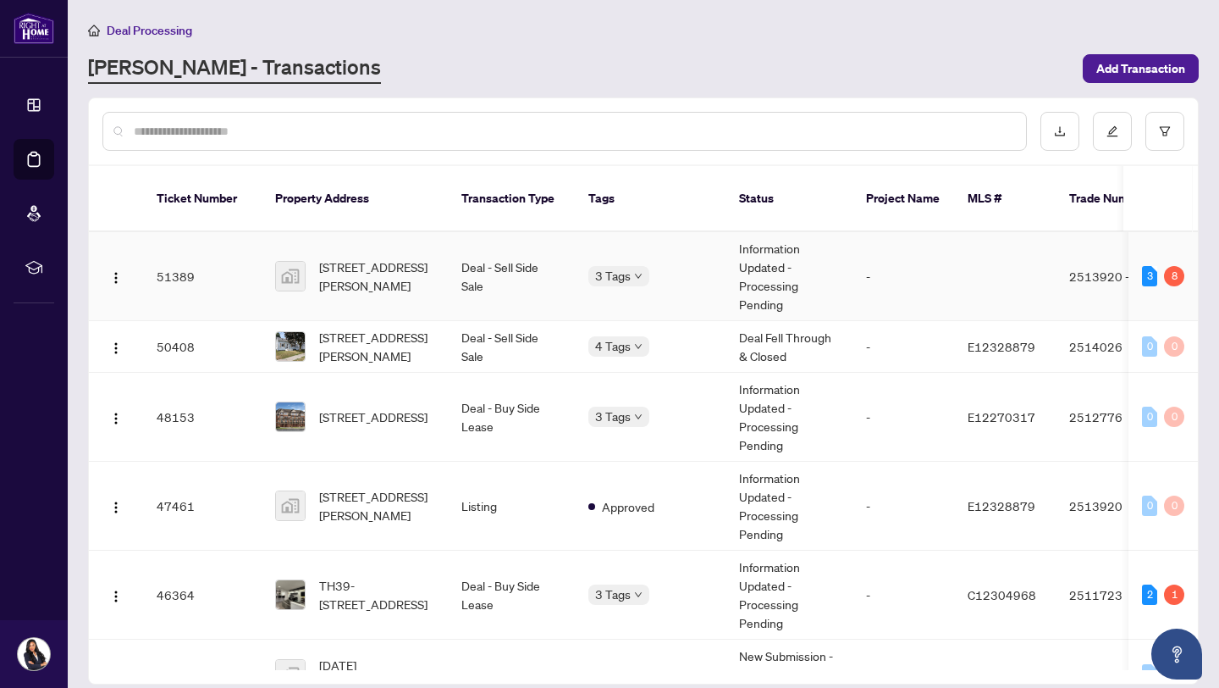
click at [382, 257] on span "564 Taylor Ave, Oshawa, ON, Canada" at bounding box center [376, 275] width 115 height 37
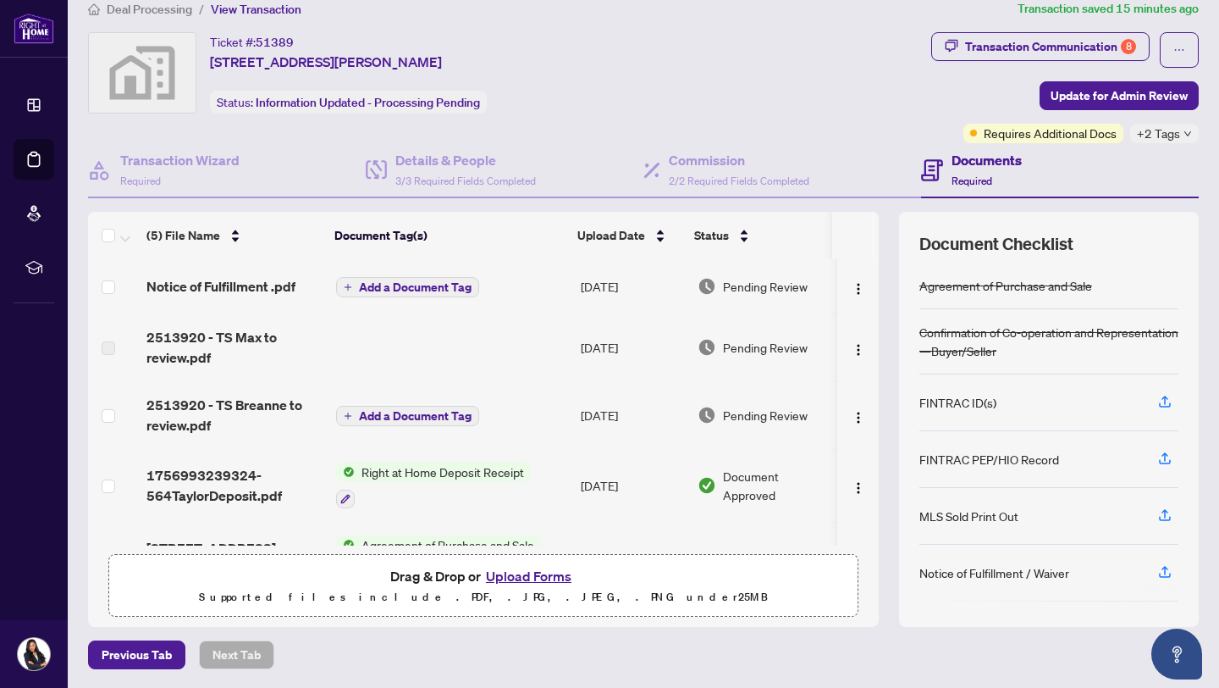
scroll to position [22, 0]
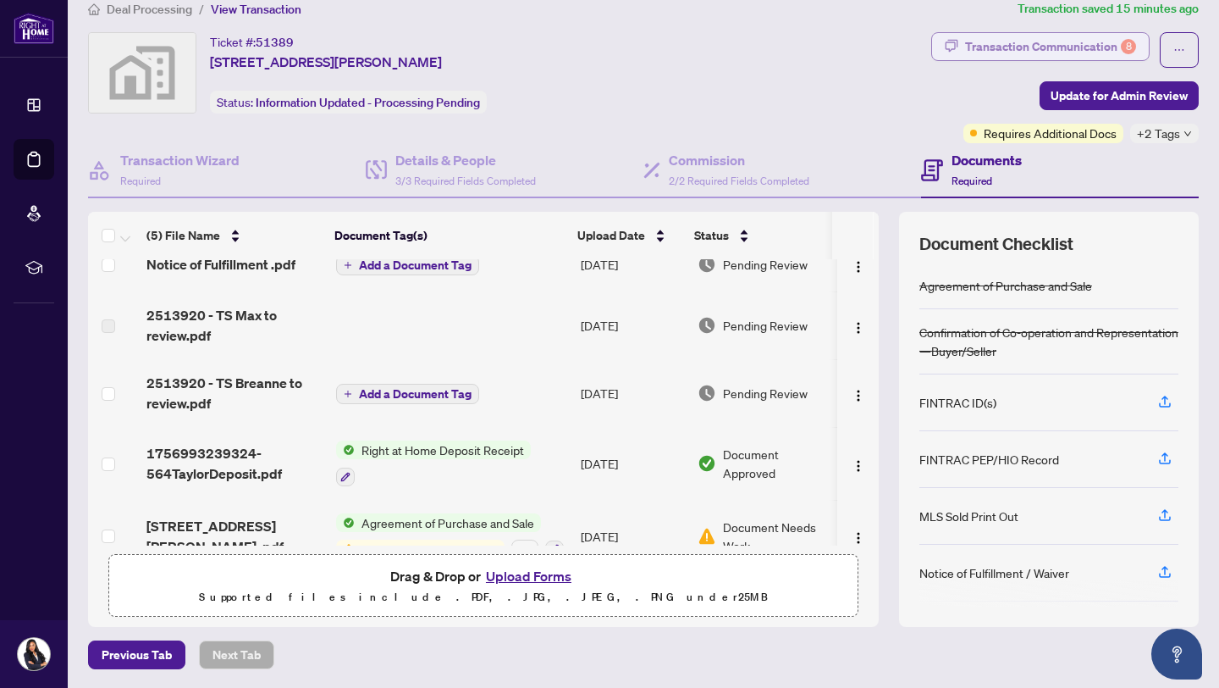
click at [945, 52] on span "button" at bounding box center [952, 46] width 14 height 27
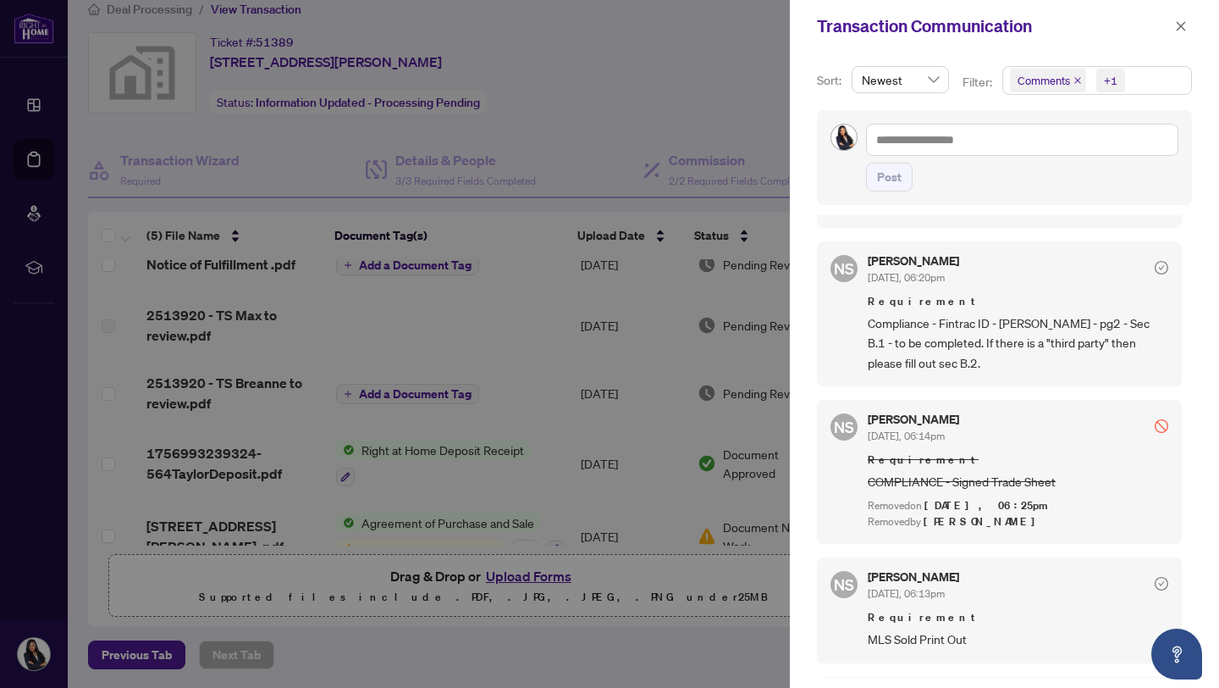
scroll to position [497, 0]
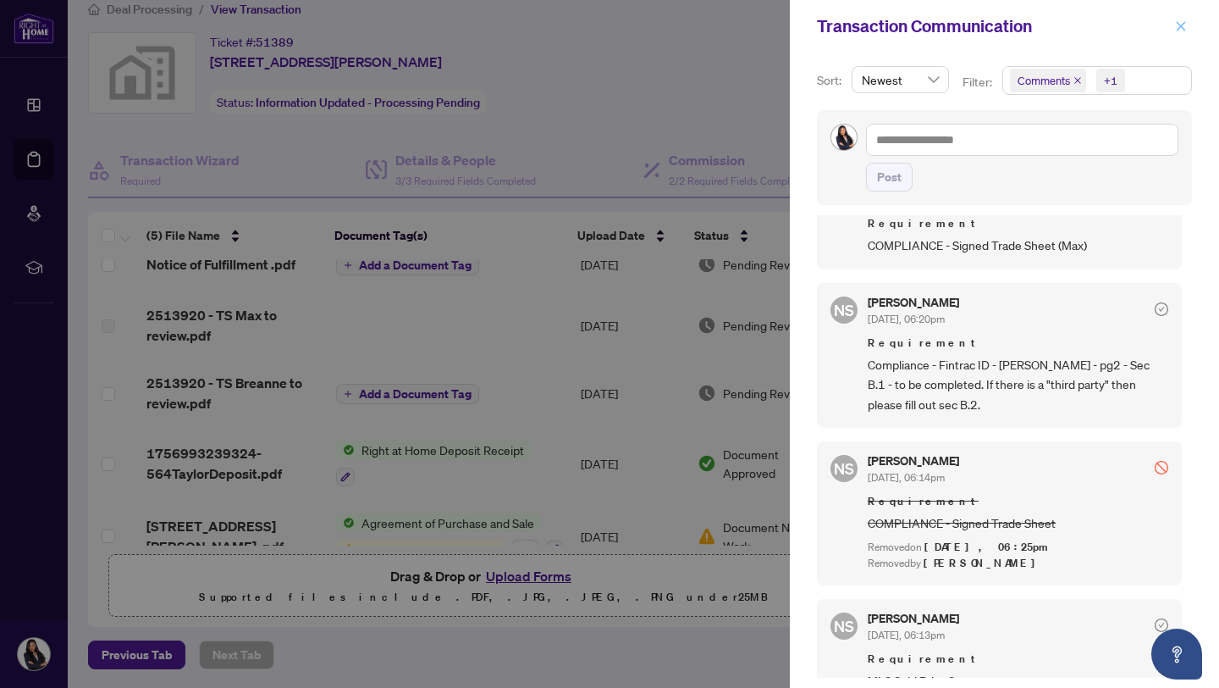
click at [1183, 27] on icon "close" at bounding box center [1181, 26] width 12 height 12
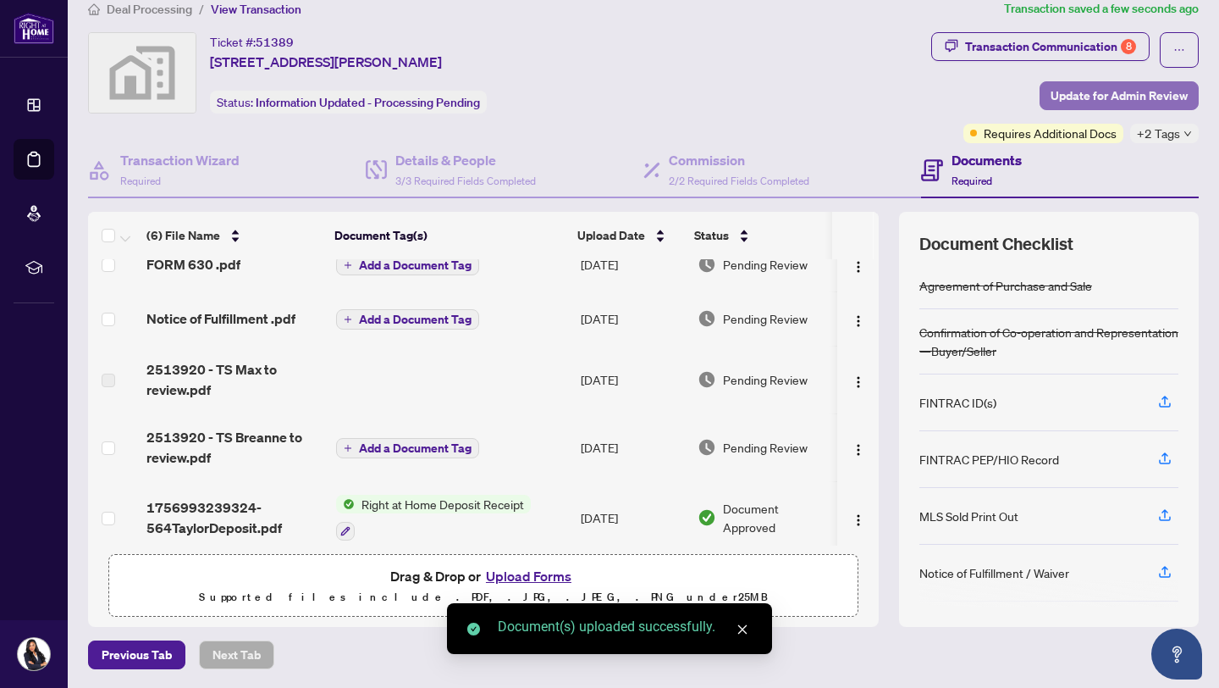
click at [1071, 96] on span "Update for Admin Review" at bounding box center [1119, 95] width 137 height 27
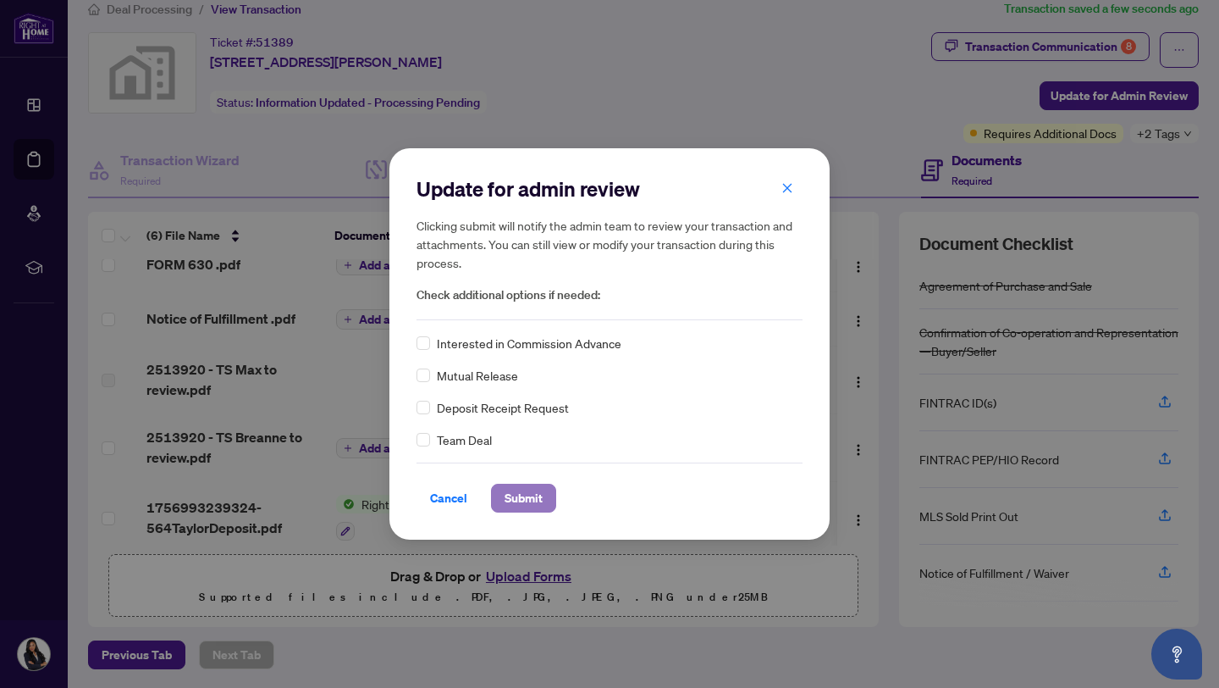
click at [539, 491] on span "Submit" at bounding box center [524, 497] width 38 height 27
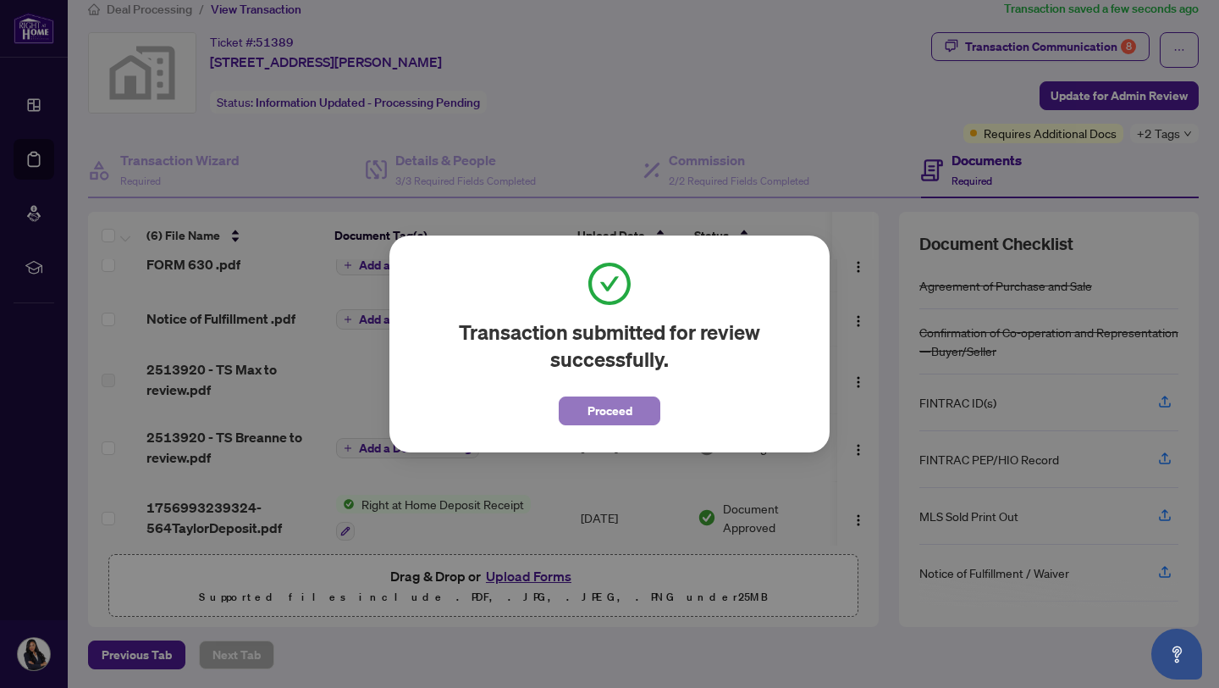
click at [638, 413] on button "Proceed" at bounding box center [610, 410] width 102 height 29
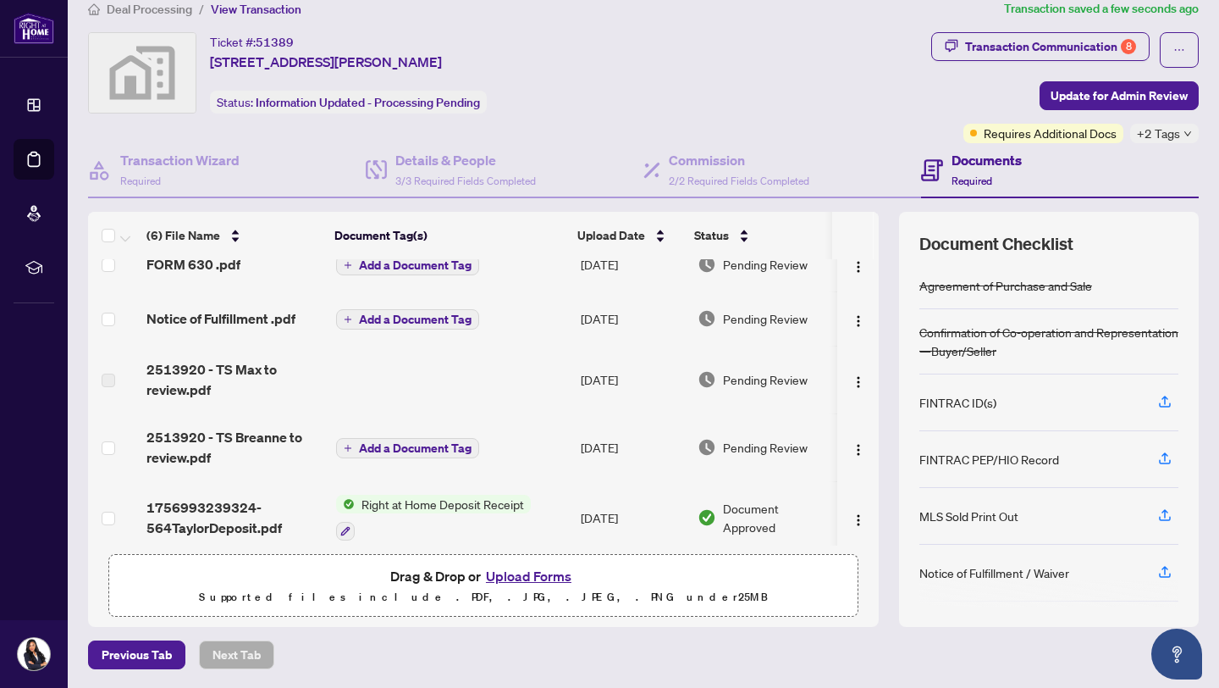
scroll to position [0, 0]
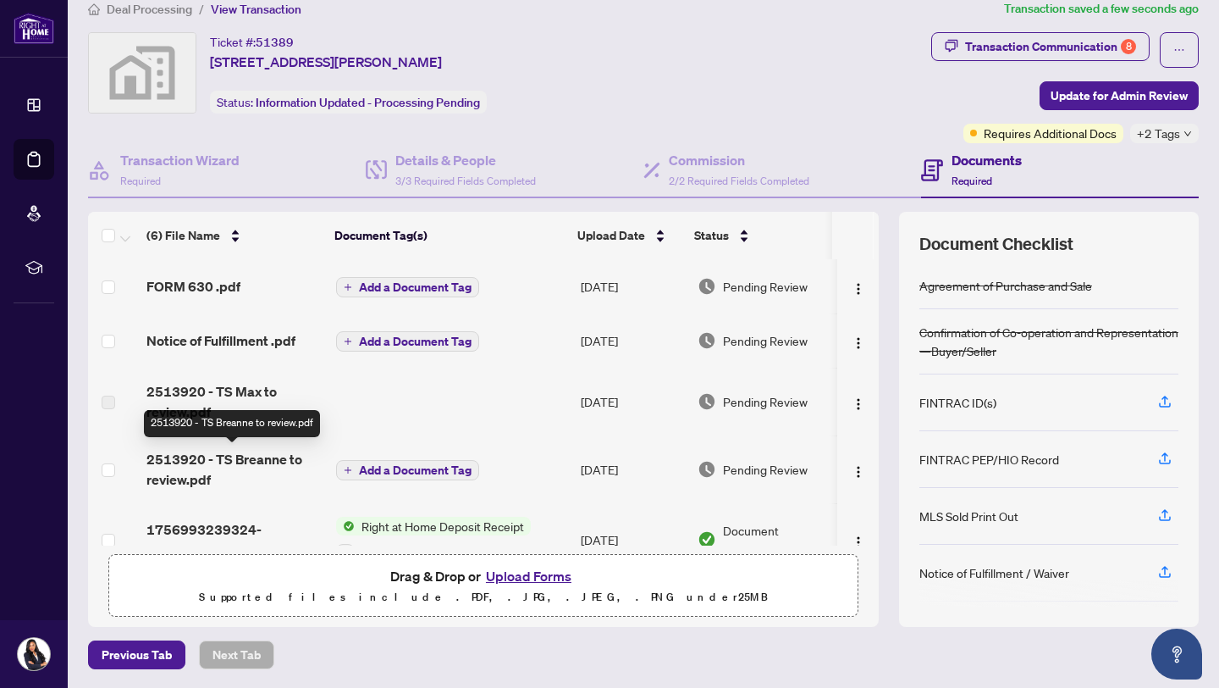
click at [237, 461] on span "2513920 - TS Breanne to review.pdf" at bounding box center [234, 469] width 176 height 41
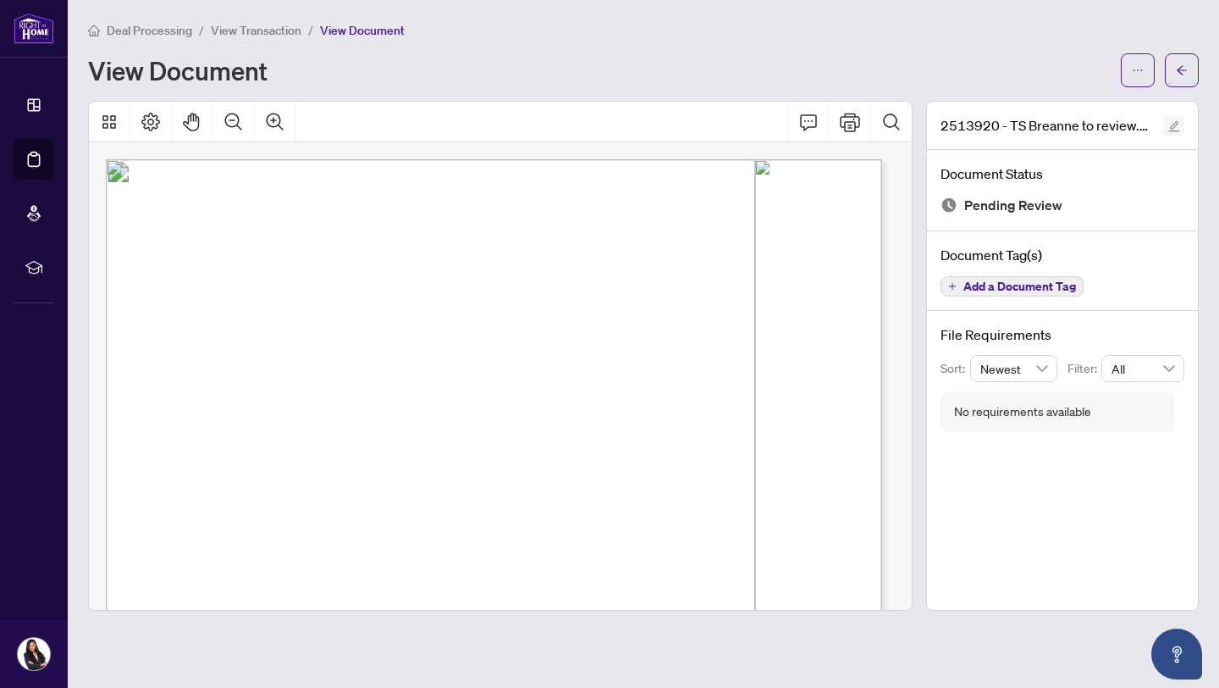
click at [1167, 124] on button "button" at bounding box center [1174, 125] width 20 height 20
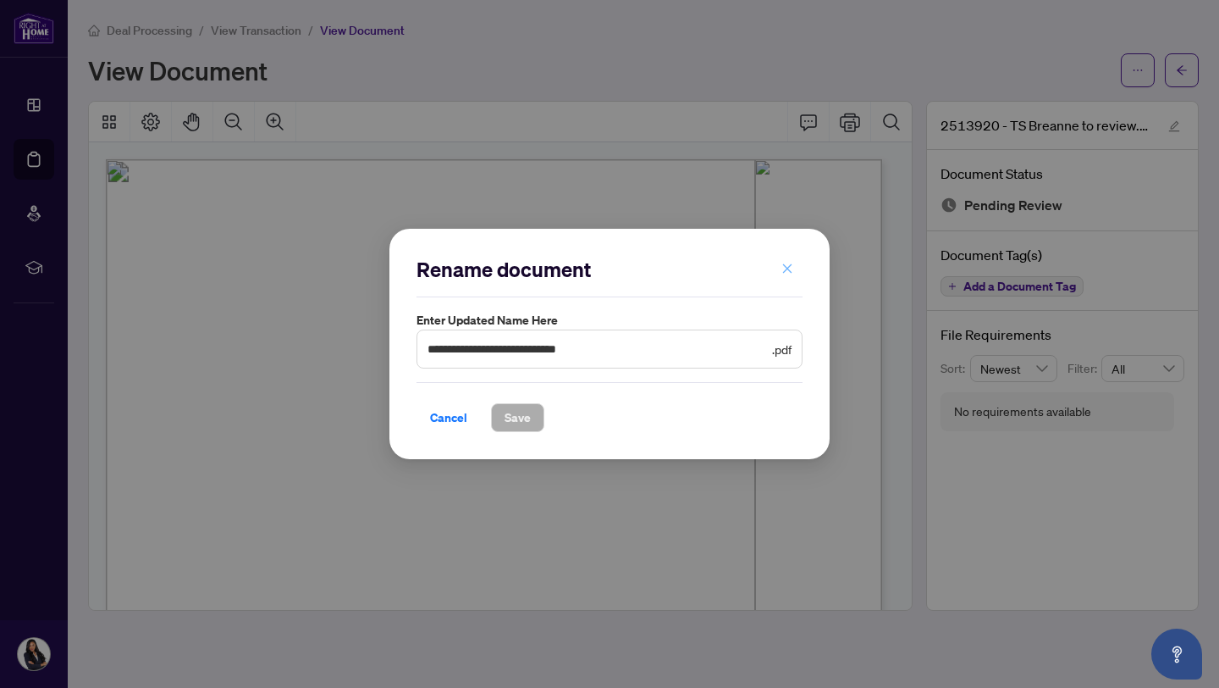
click at [790, 268] on icon "close" at bounding box center [788, 268] width 12 height 12
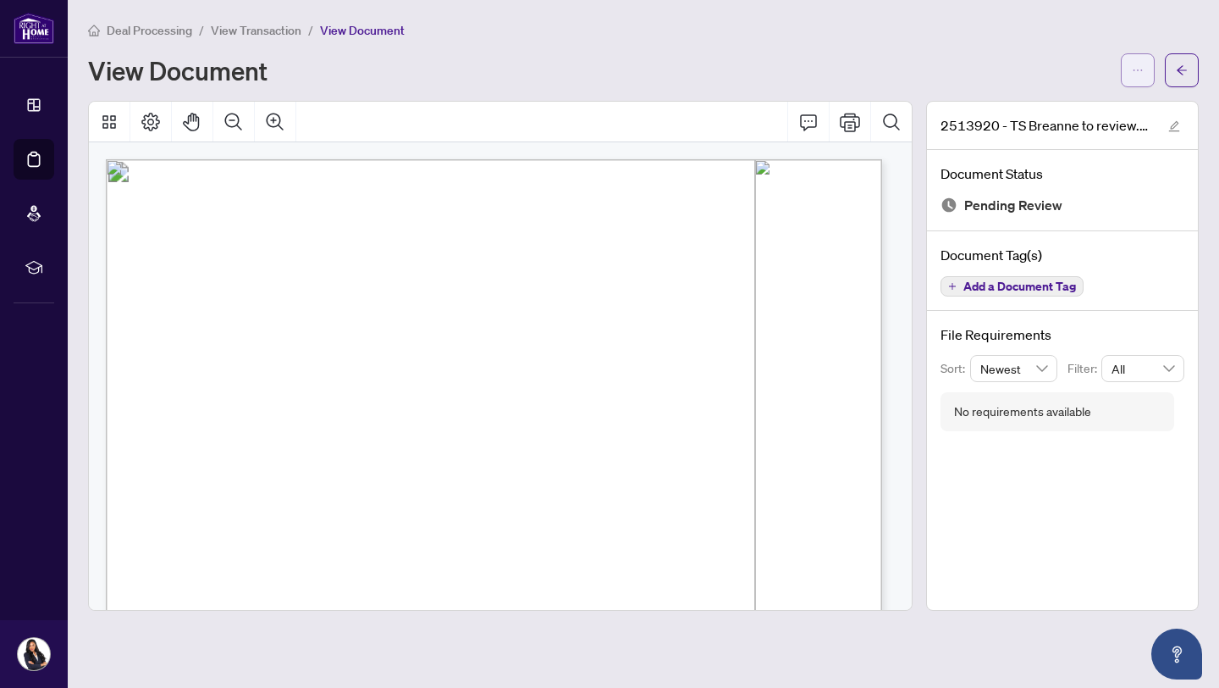
click at [1132, 75] on button "button" at bounding box center [1138, 70] width 34 height 34
click at [1040, 115] on span "Download" at bounding box center [1077, 106] width 129 height 19
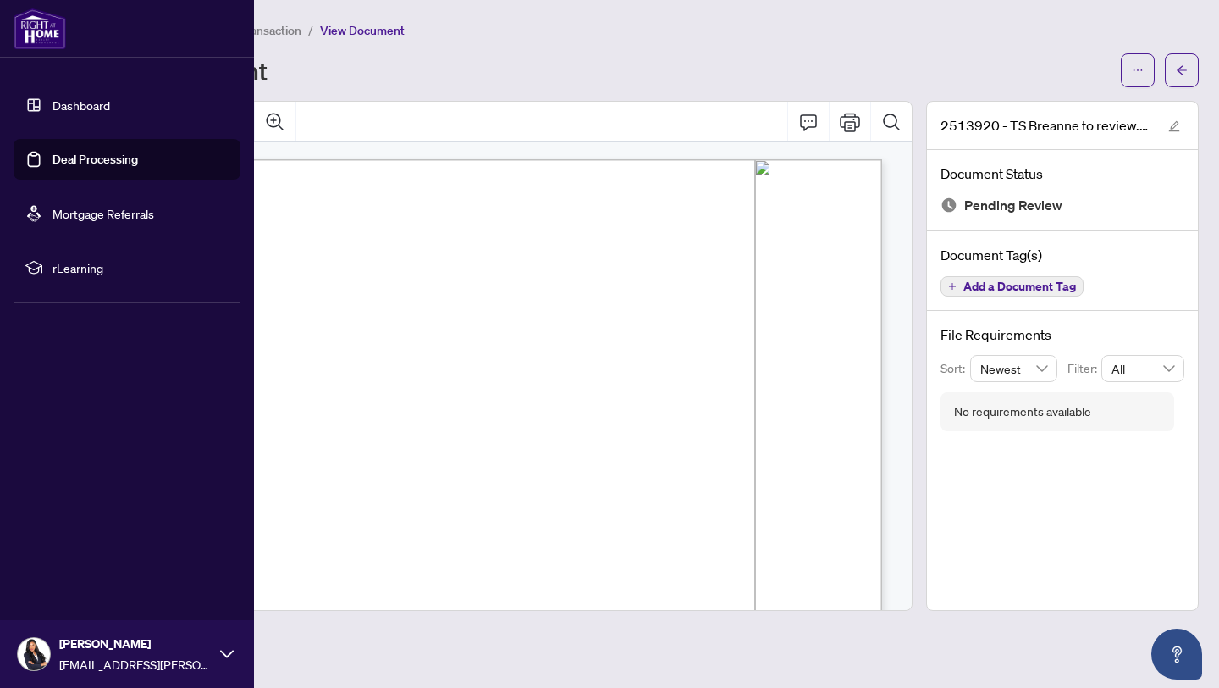
click at [52, 152] on link "Deal Processing" at bounding box center [95, 159] width 86 height 15
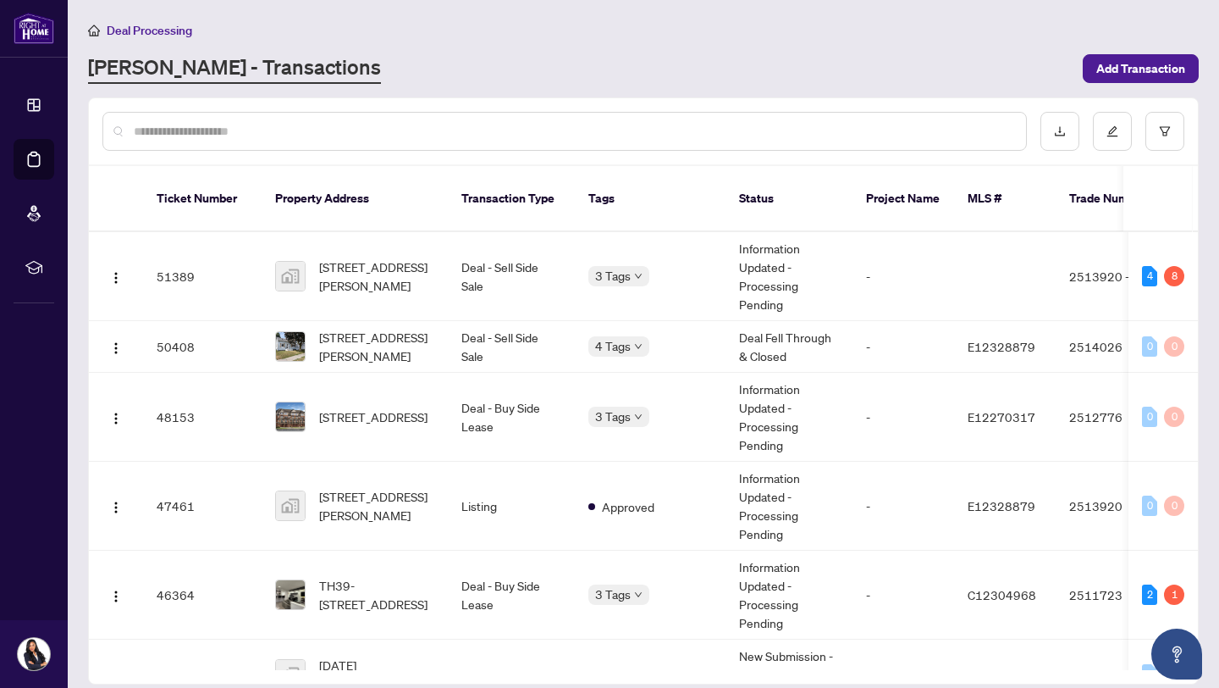
click at [482, 47] on div "Deal Processing RAHR - Transactions Add Transaction" at bounding box center [643, 52] width 1111 height 64
click at [379, 257] on span "564 Taylor Ave, Oshawa, ON, Canada" at bounding box center [376, 275] width 115 height 37
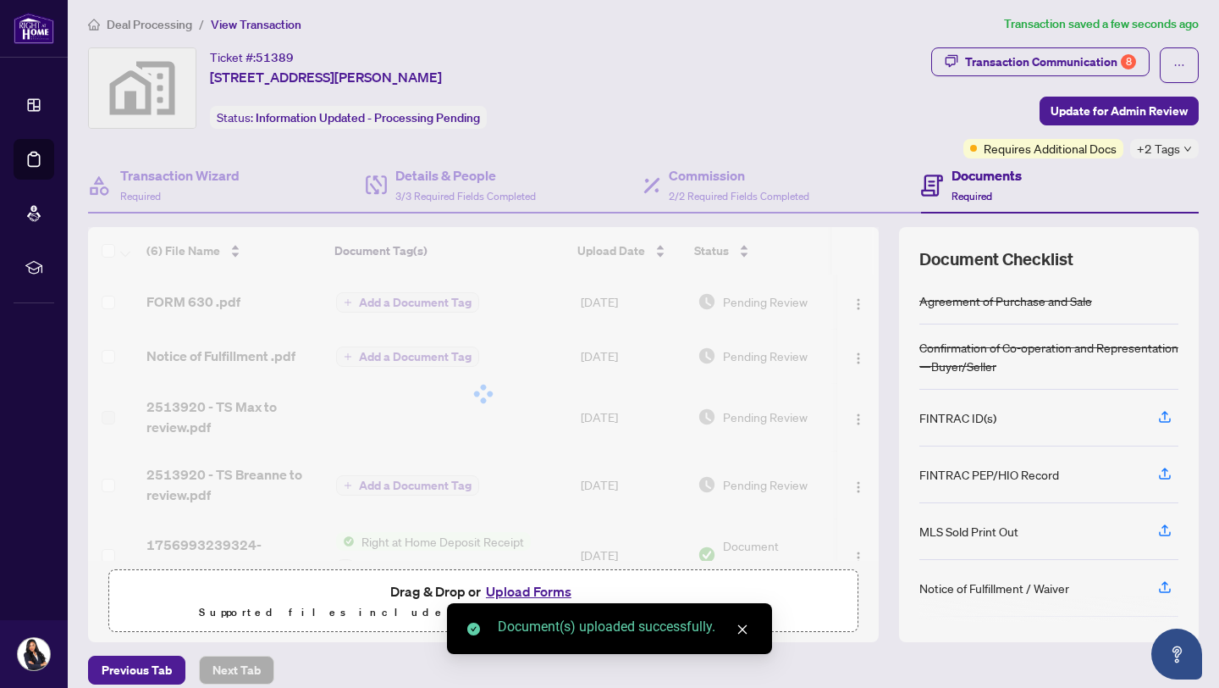
drag, startPoint x: 864, startPoint y: 329, endPoint x: 857, endPoint y: 376, distance: 47.1
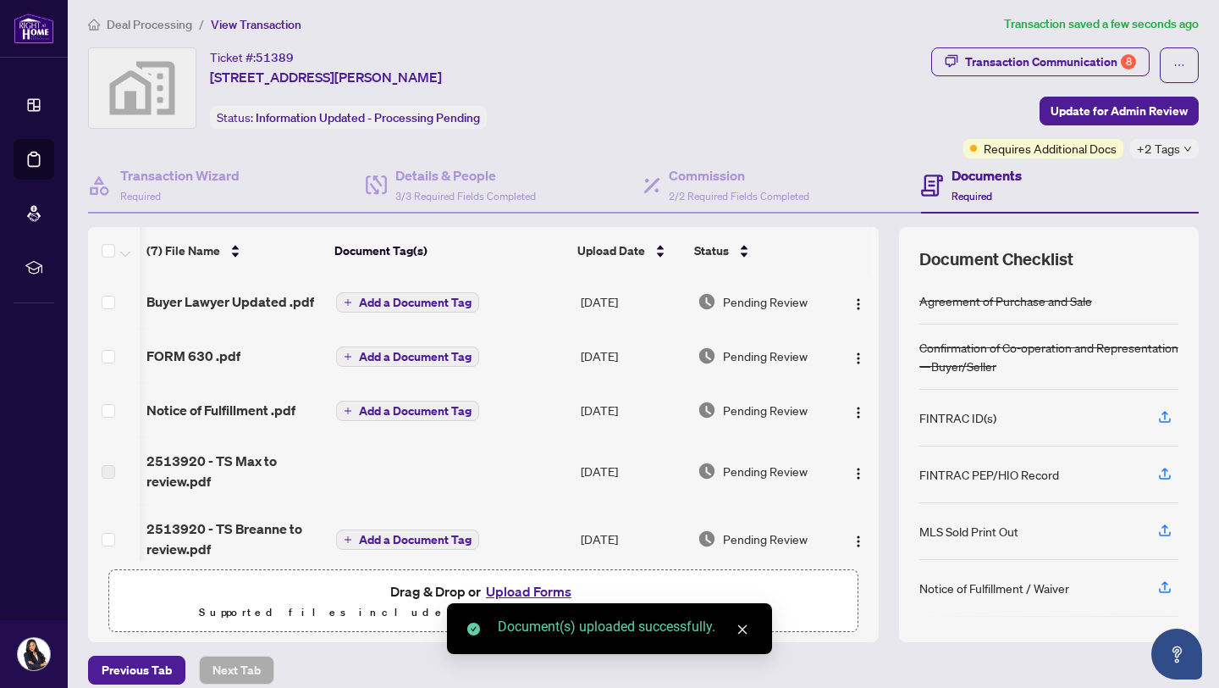
scroll to position [0, 4]
drag, startPoint x: 860, startPoint y: 384, endPoint x: 854, endPoint y: 494, distance: 110.2
click at [854, 494] on tbody "Buyer Lawyer Updated .pdf Add a Document Tag Sep/05/2025 Pending Review FORM 63…" at bounding box center [483, 495] width 791 height 443
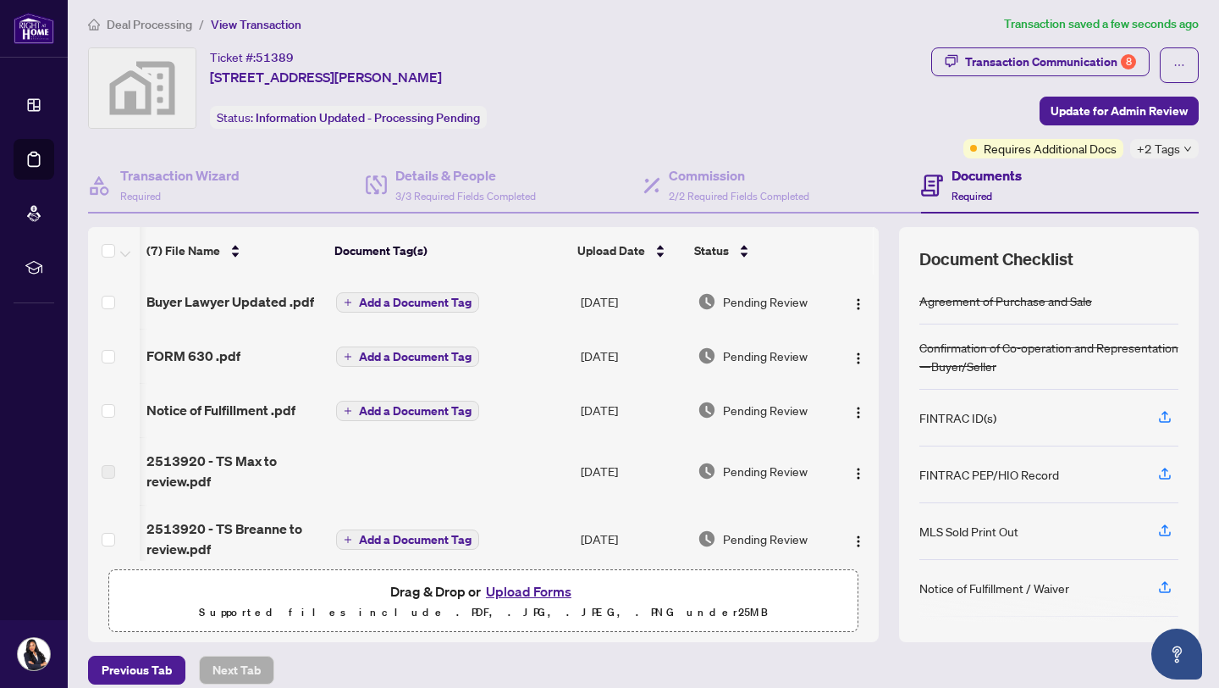
click at [1113, 95] on div "Transaction Communication 8 Update for Admin Review Requires Additional Docs +2…" at bounding box center [1065, 102] width 268 height 111
click at [1088, 106] on span "Update for Admin Review" at bounding box center [1119, 110] width 137 height 27
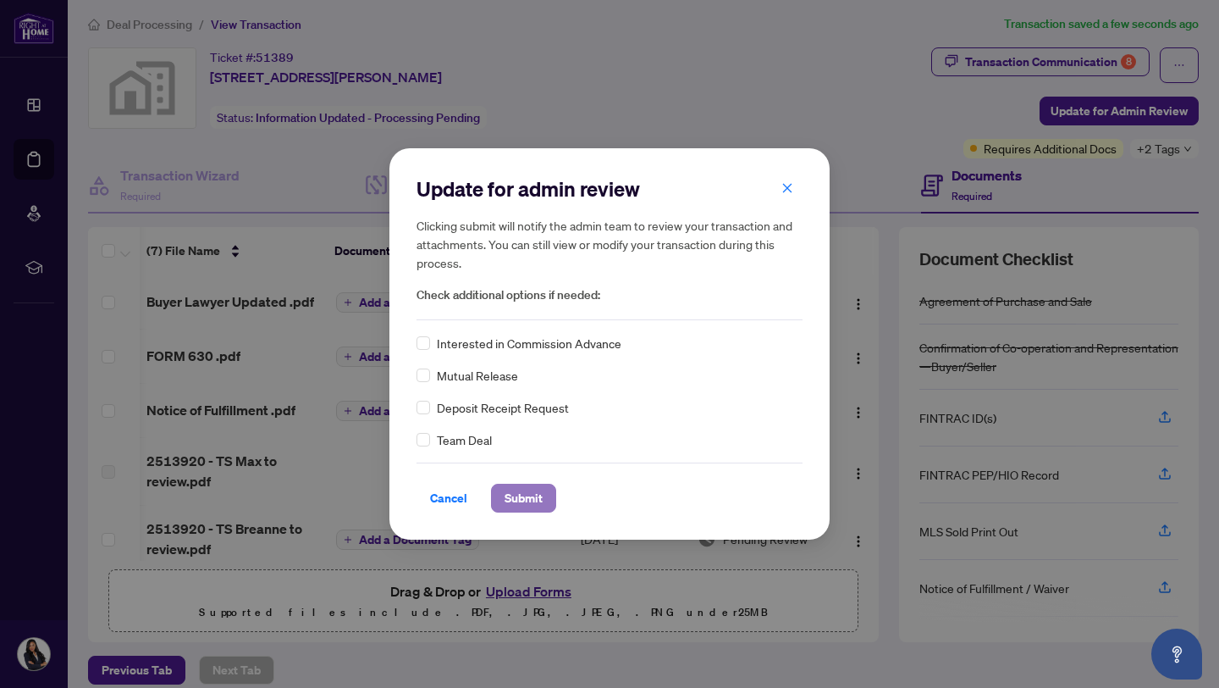
click at [540, 494] on span "Submit" at bounding box center [524, 497] width 38 height 27
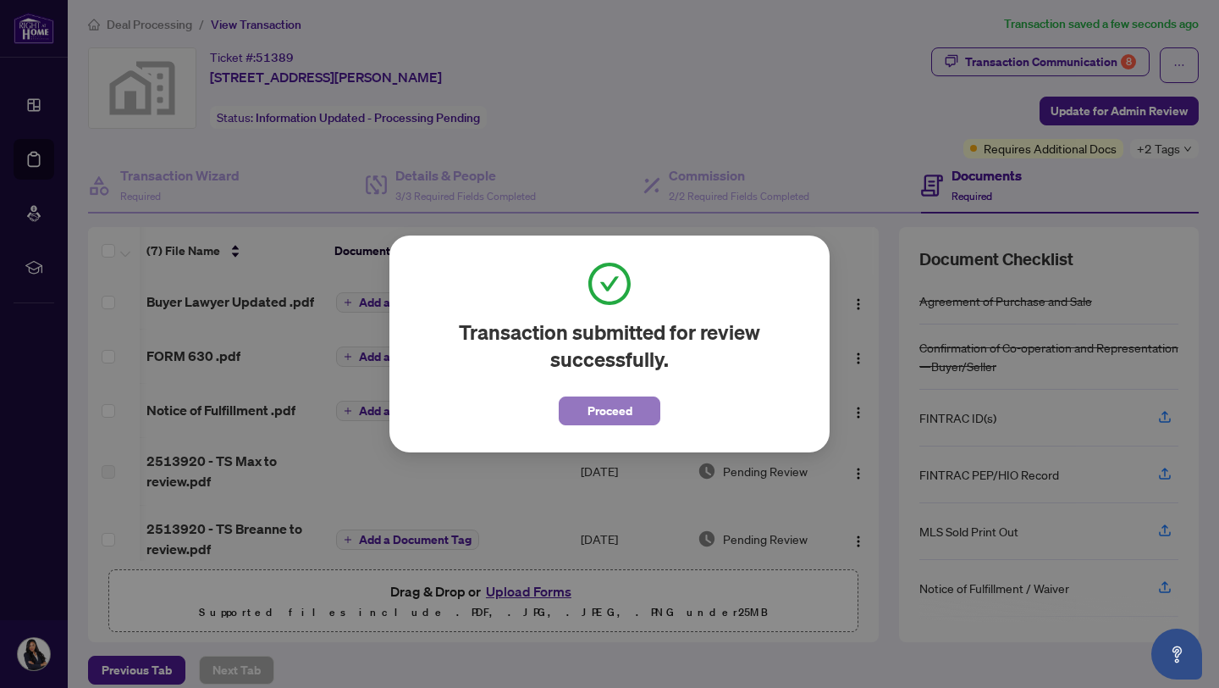
click at [590, 420] on span "Proceed" at bounding box center [610, 410] width 45 height 27
